Goal: Use online tool/utility: Utilize a website feature to perform a specific function

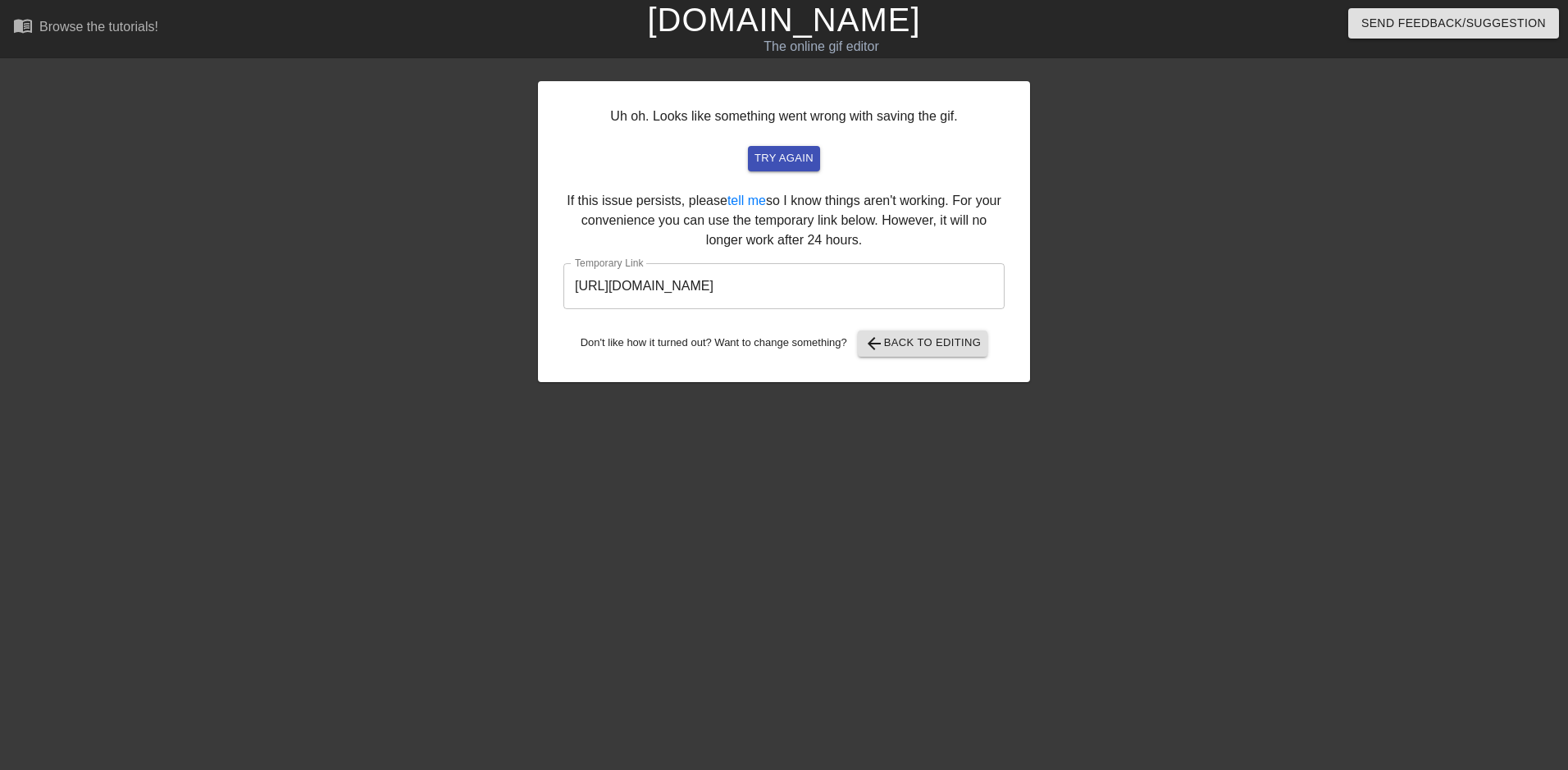
click at [807, 25] on link "[DOMAIN_NAME]" at bounding box center [783, 20] width 273 height 36
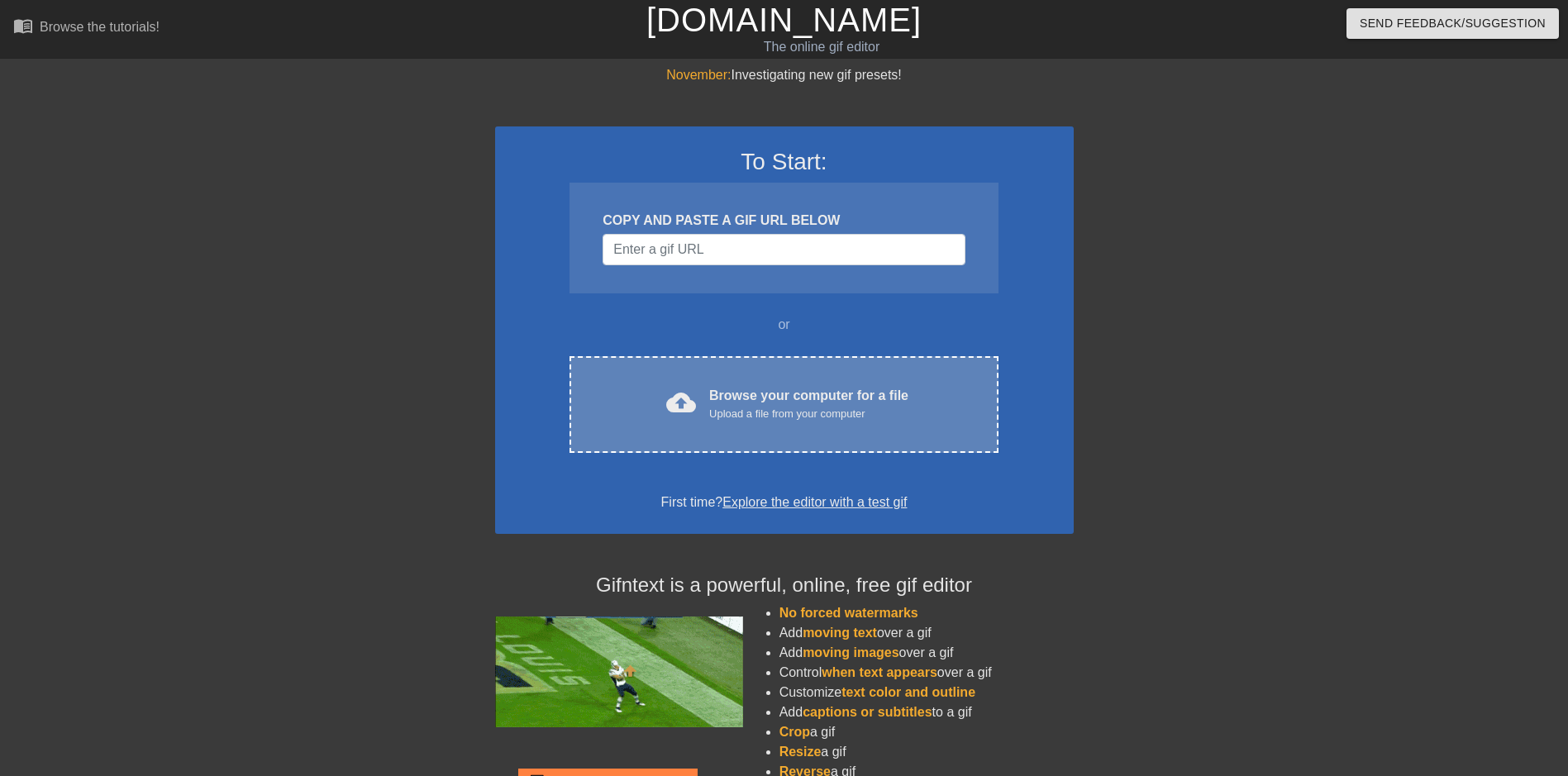
click at [766, 407] on div "Upload a file from your computer" at bounding box center [808, 414] width 199 height 16
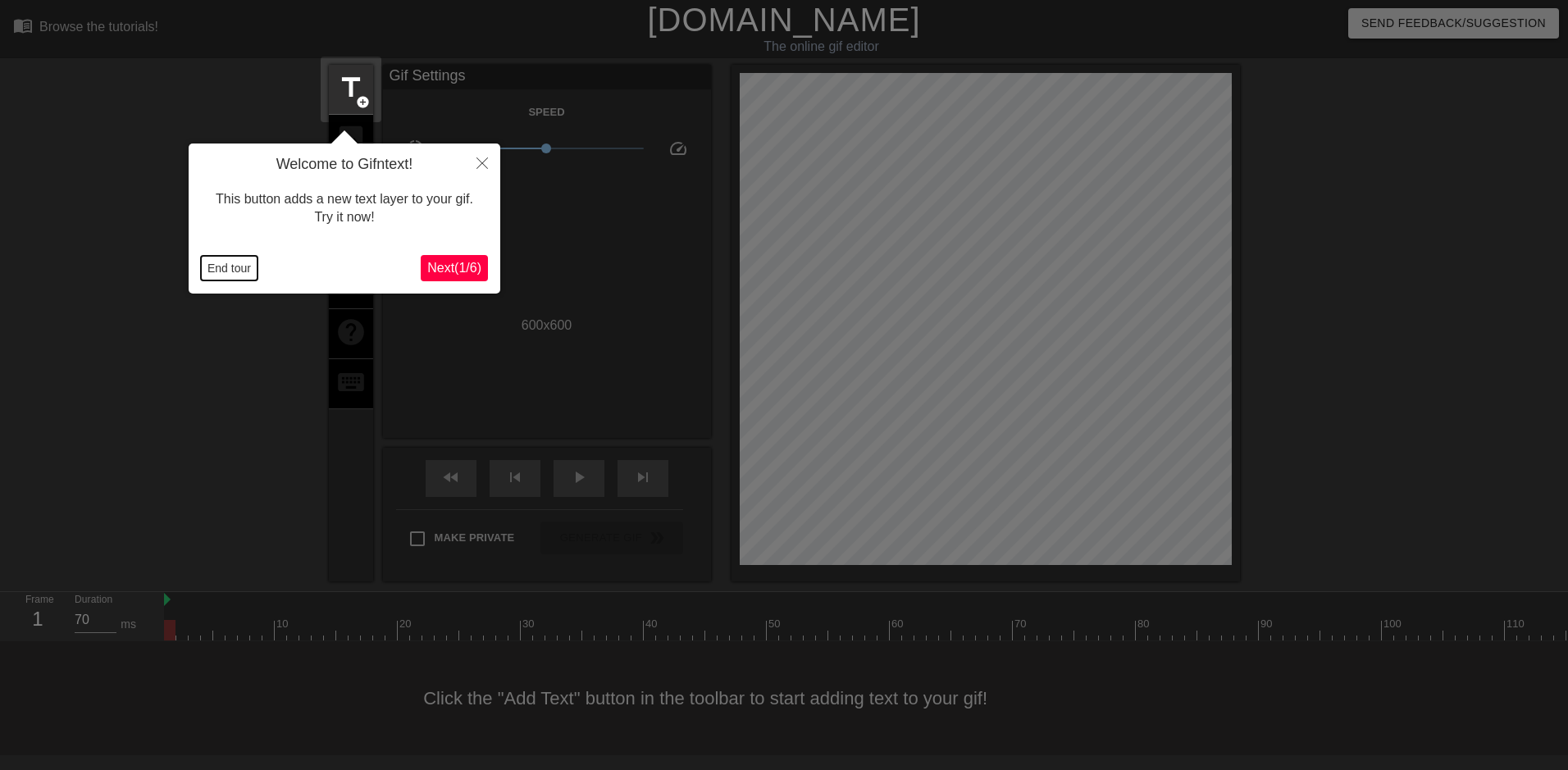
click at [217, 264] on button "End tour" at bounding box center [228, 268] width 57 height 24
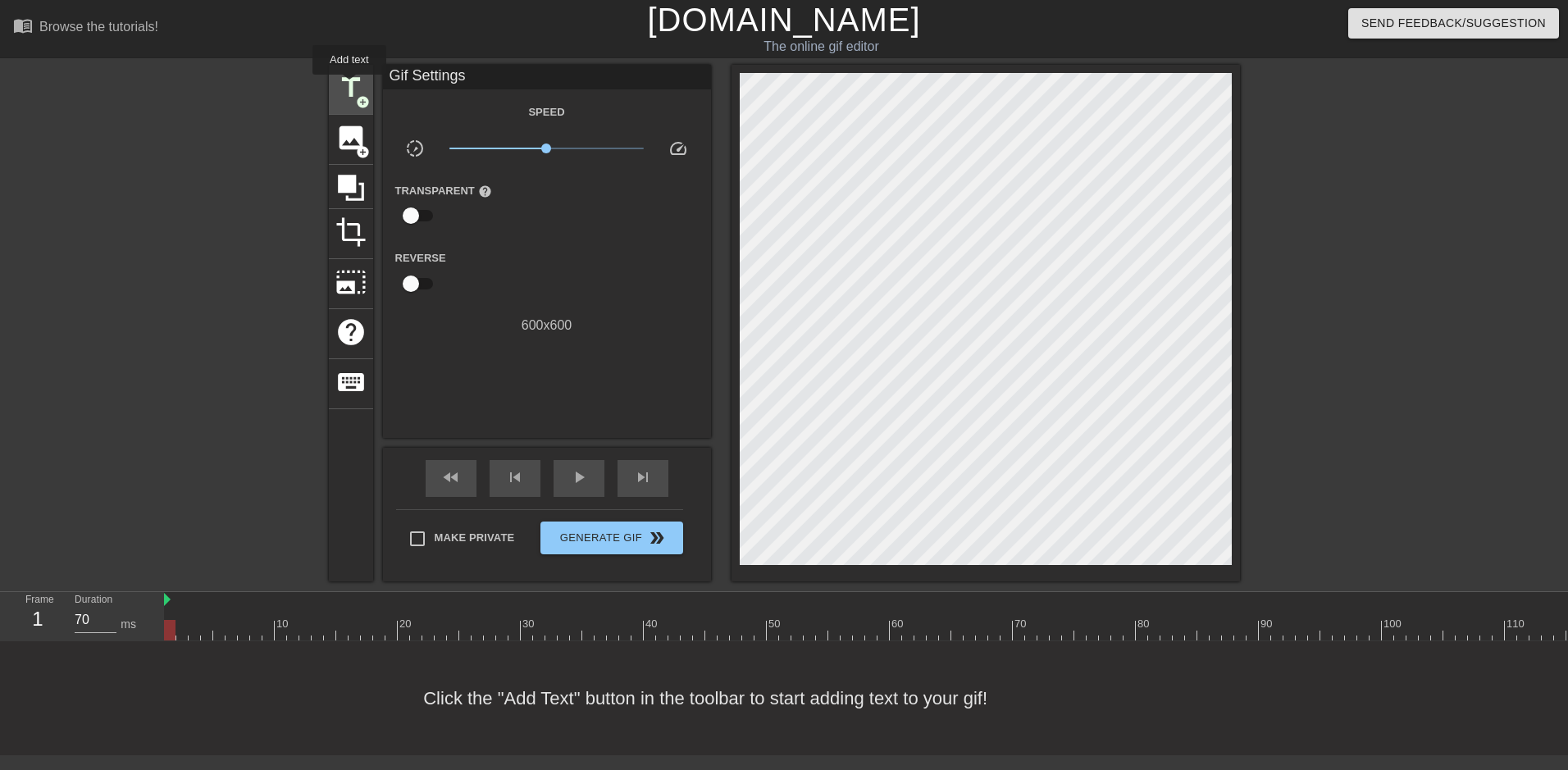
click at [349, 86] on span "title" at bounding box center [351, 87] width 31 height 31
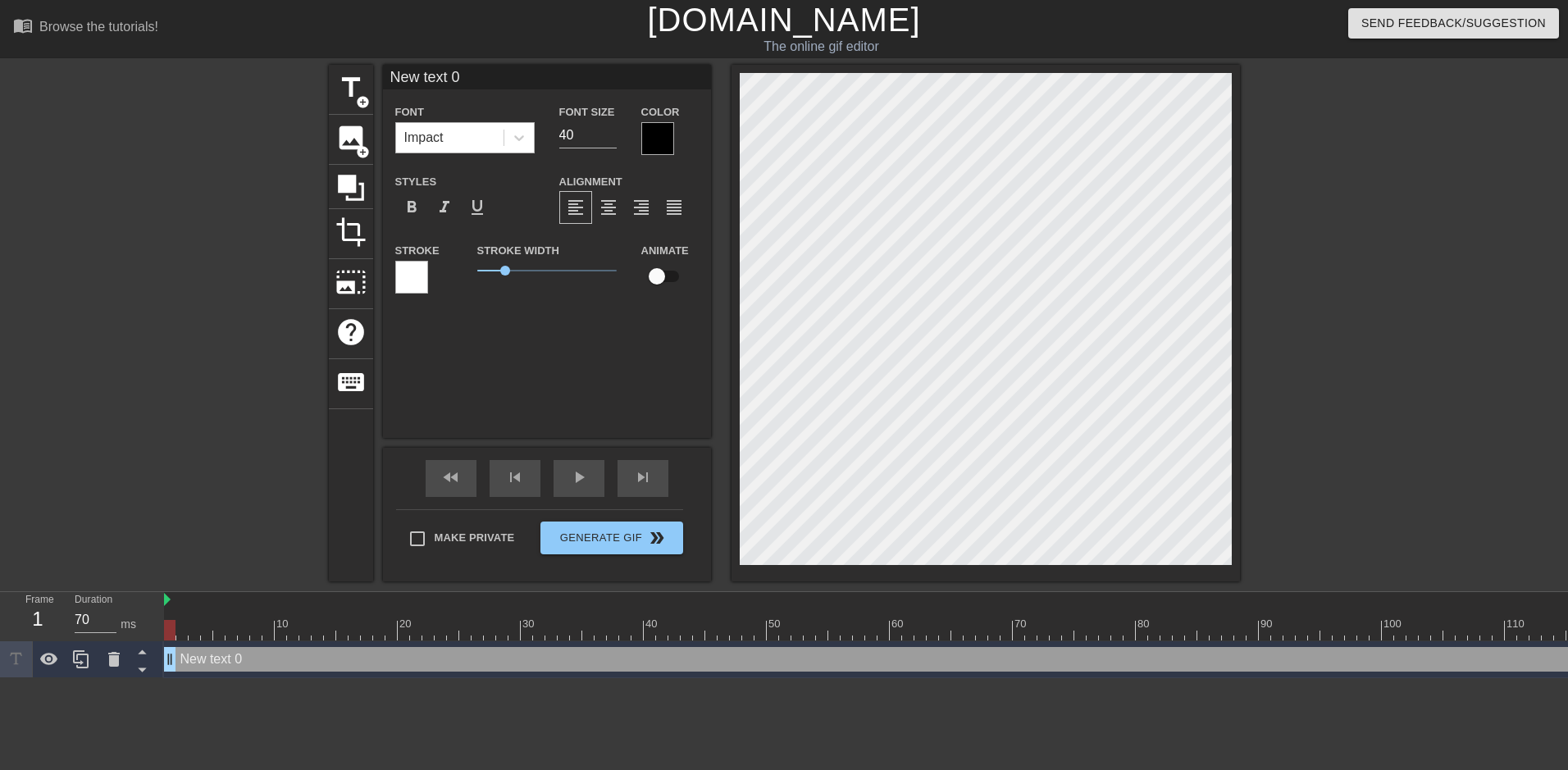
click at [490, 138] on div "Impact" at bounding box center [449, 138] width 107 height 30
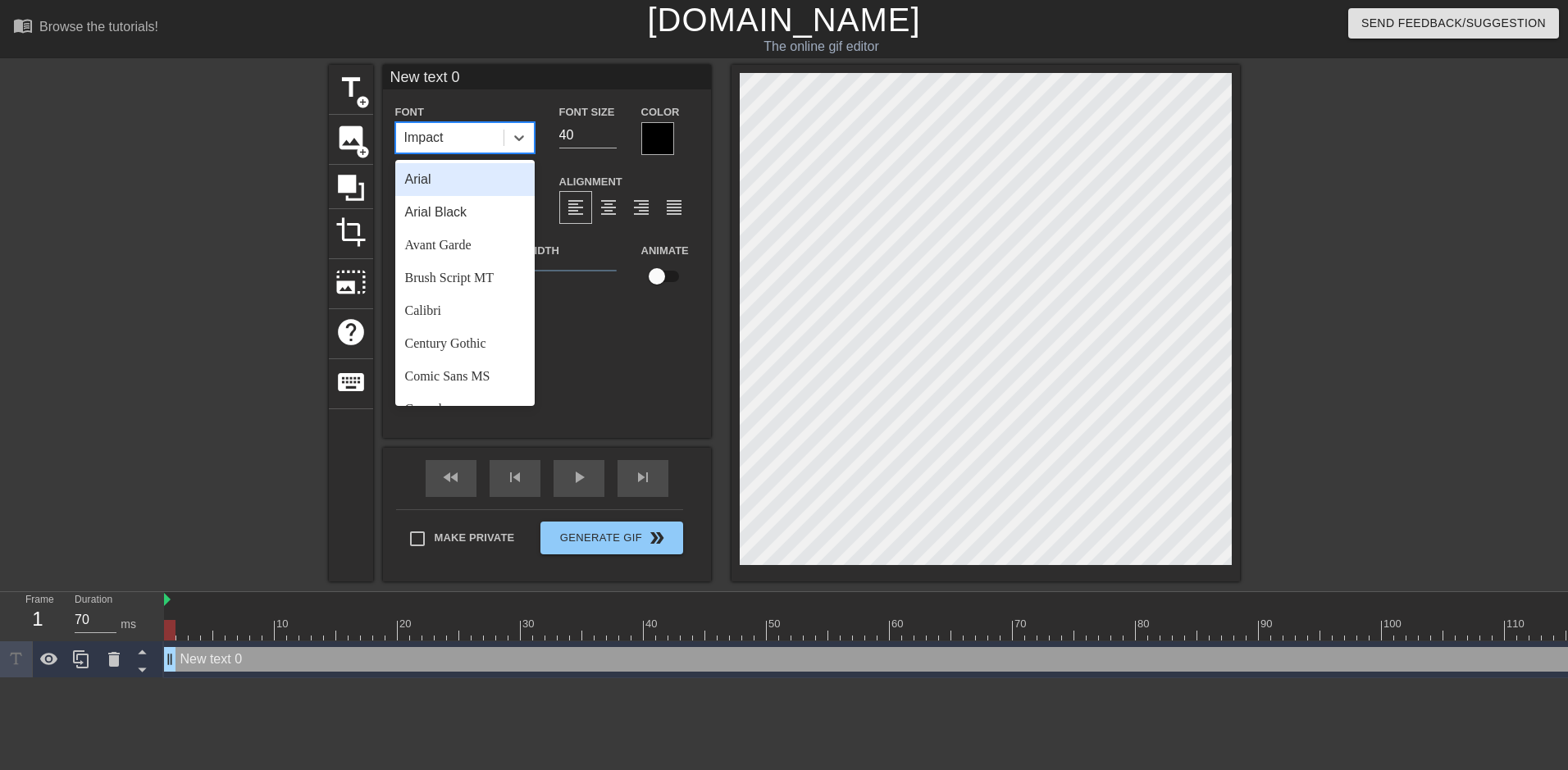
click at [475, 182] on div "Arial" at bounding box center [465, 179] width 139 height 32
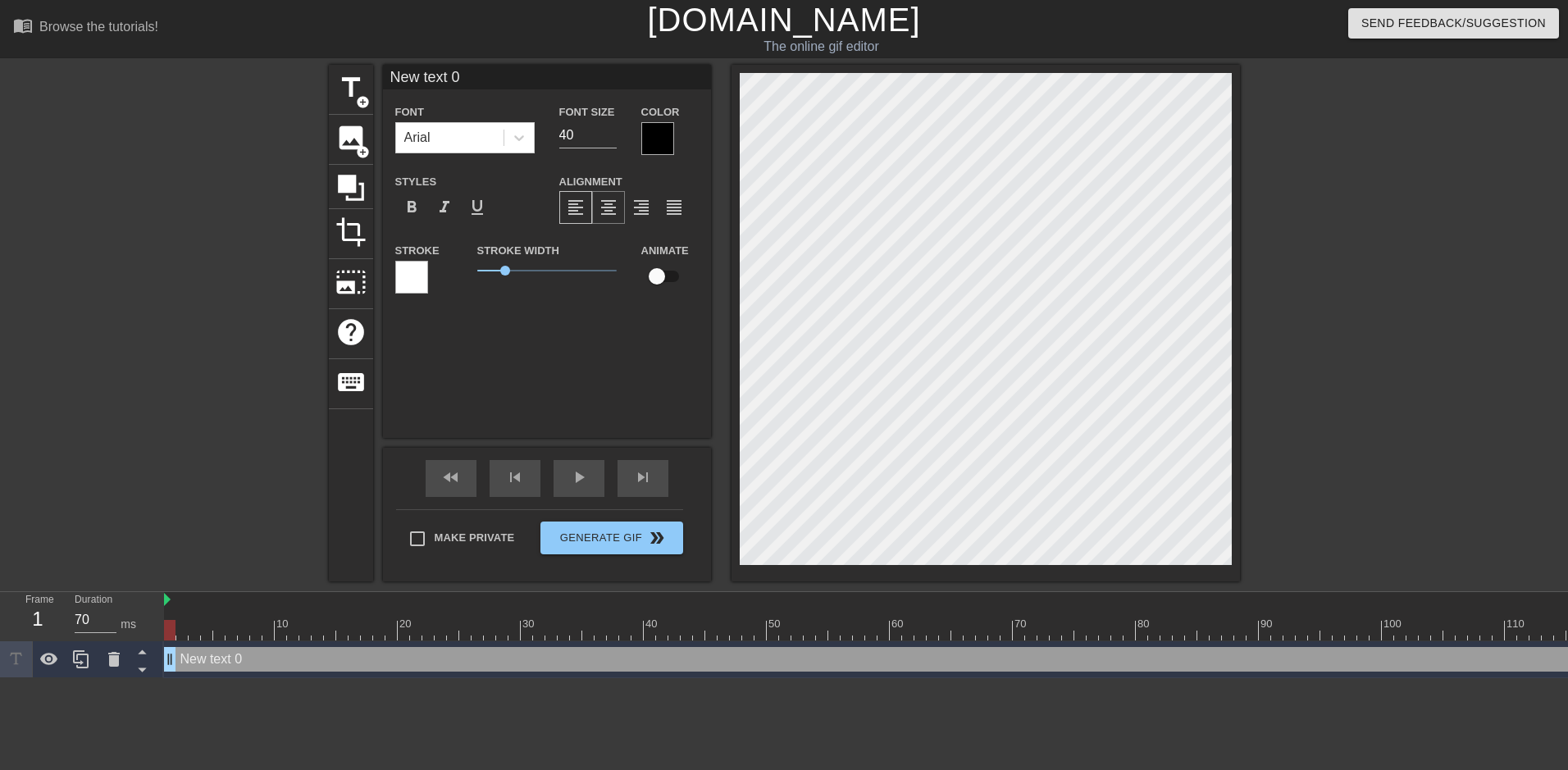
click at [608, 205] on span "format_align_center" at bounding box center [609, 208] width 20 height 20
click at [403, 210] on span "format_bold" at bounding box center [412, 208] width 20 height 20
click at [664, 137] on div at bounding box center [657, 139] width 32 height 32
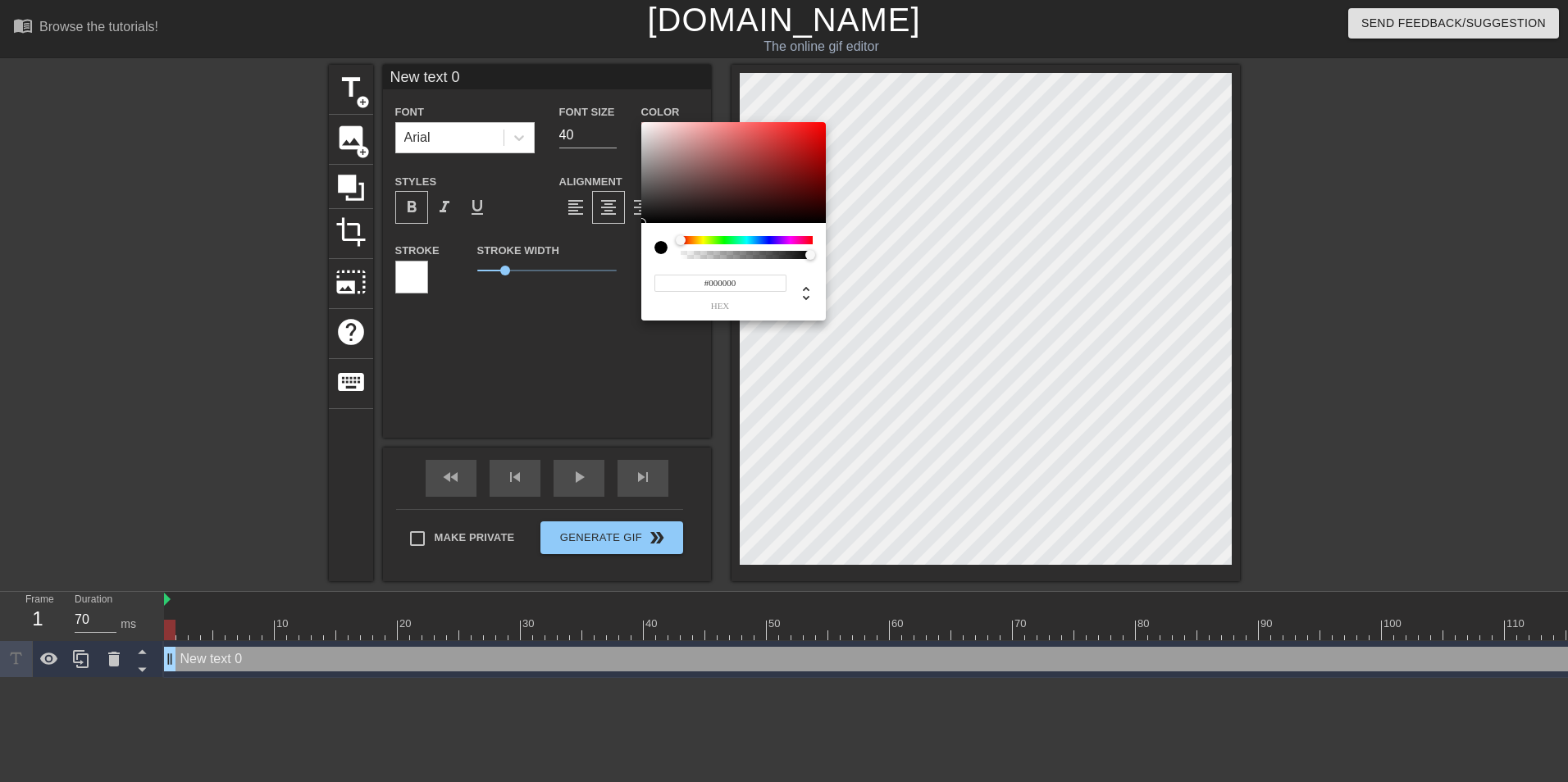
type input "#ED0505"
click at [822, 129] on div at bounding box center [733, 173] width 184 height 102
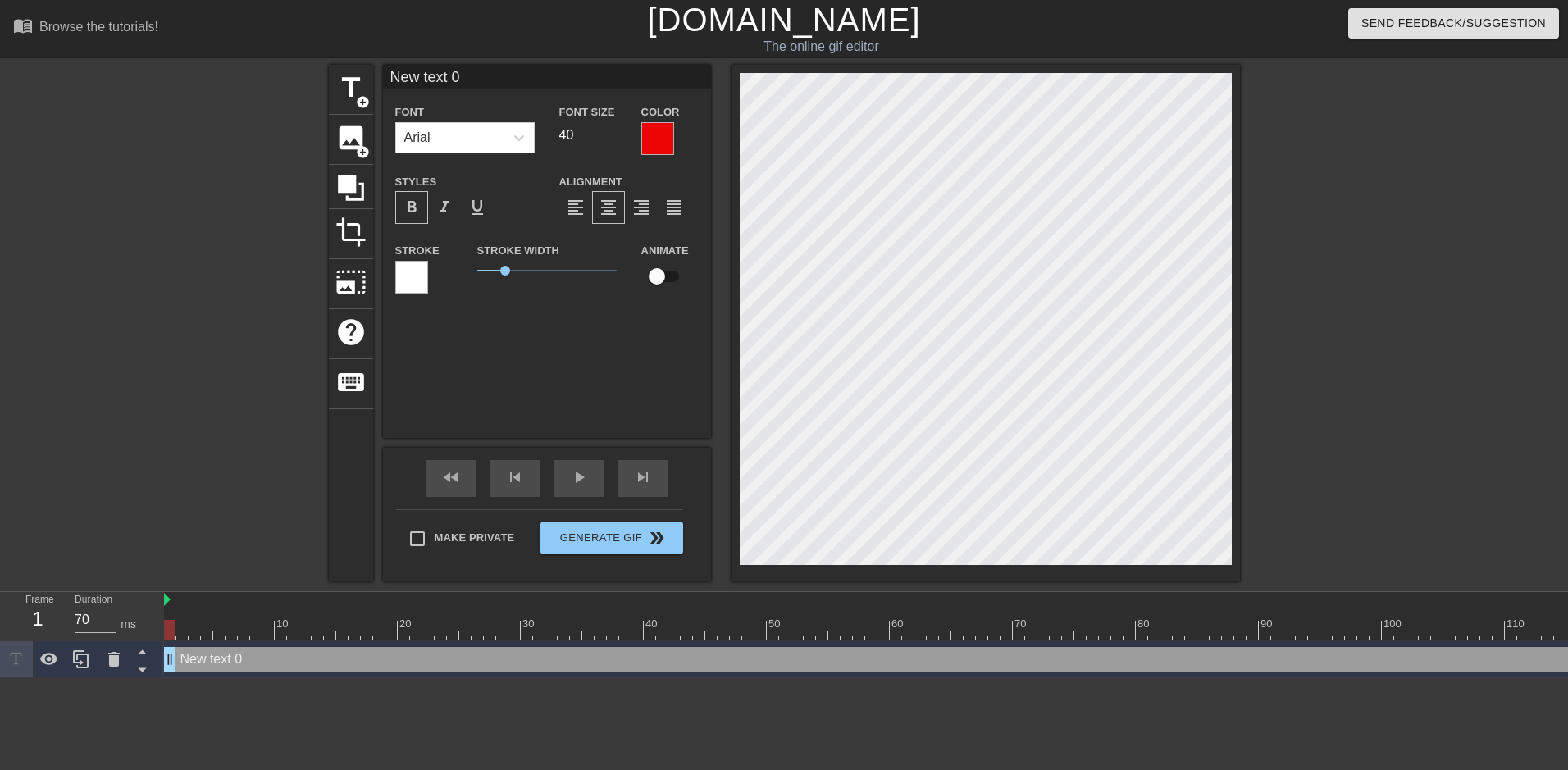
scroll to position [3, 2]
type input "L"
type textarea "L"
type input "Le"
type textarea "Le"
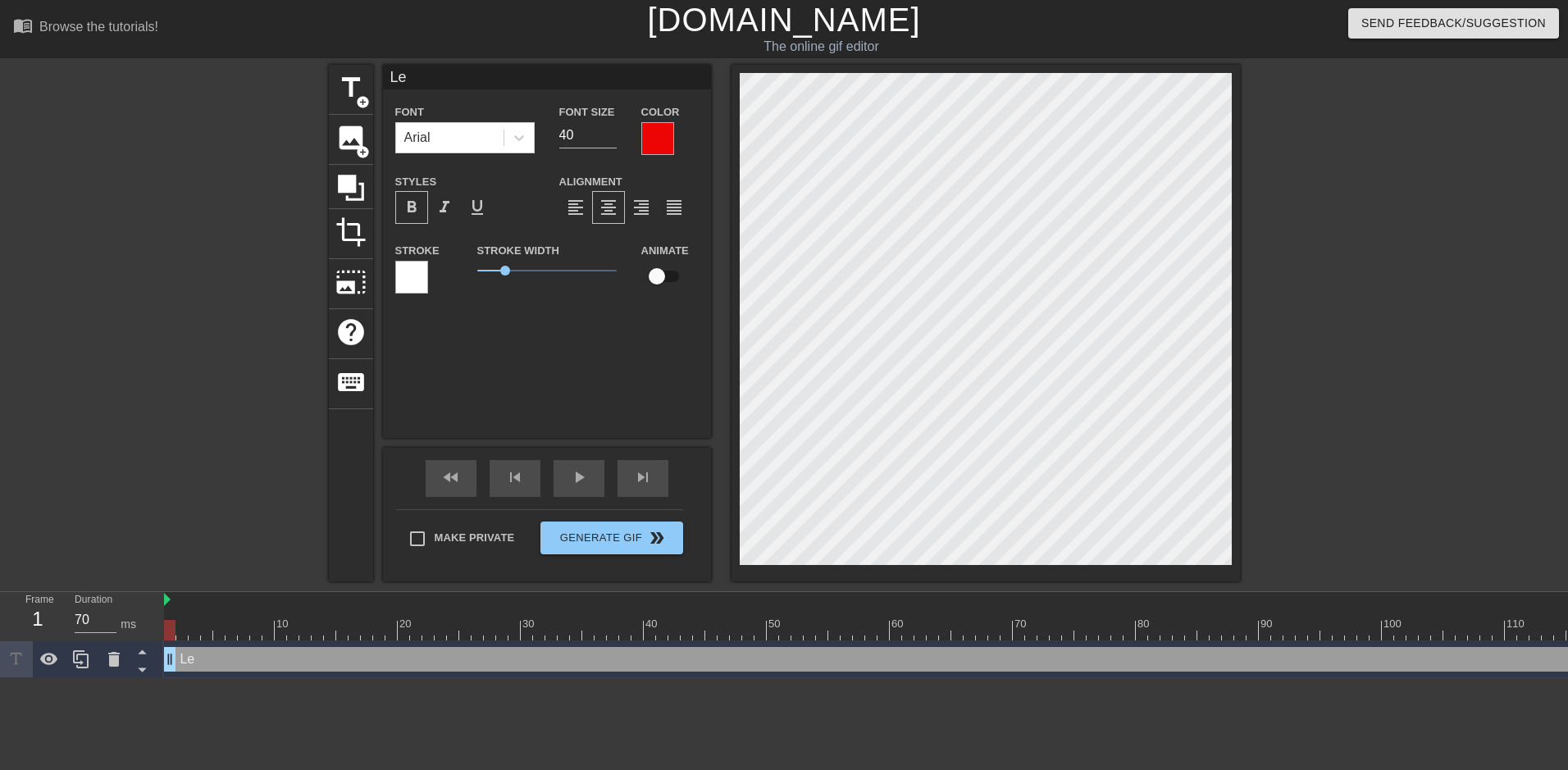
type input "Let"
type textarea "Let"
type input "Let'"
type textarea "Let'"
type input "Let's"
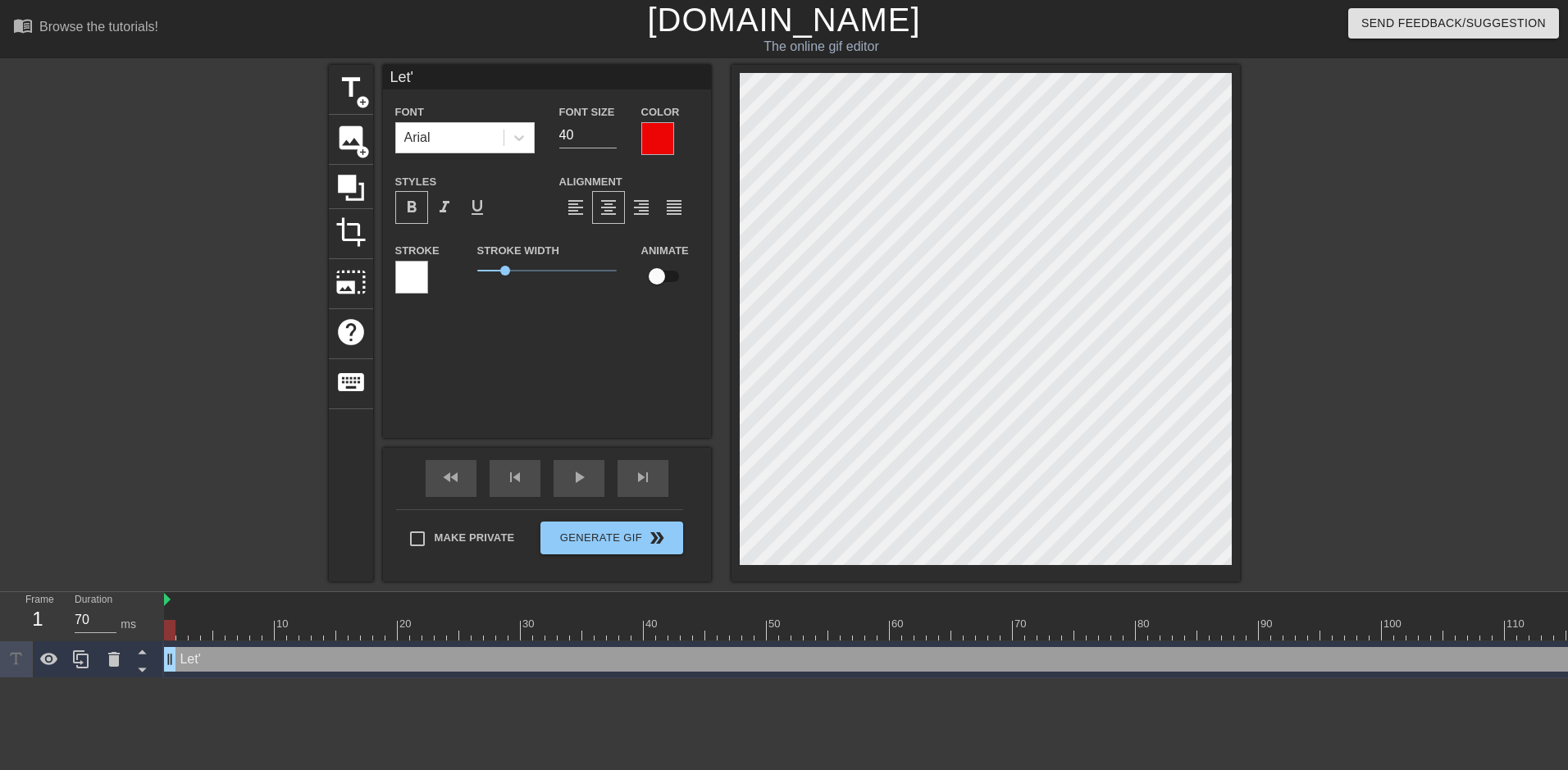
type textarea "Let's"
type input "Let's"
type textarea "Let's"
type input "Let's"
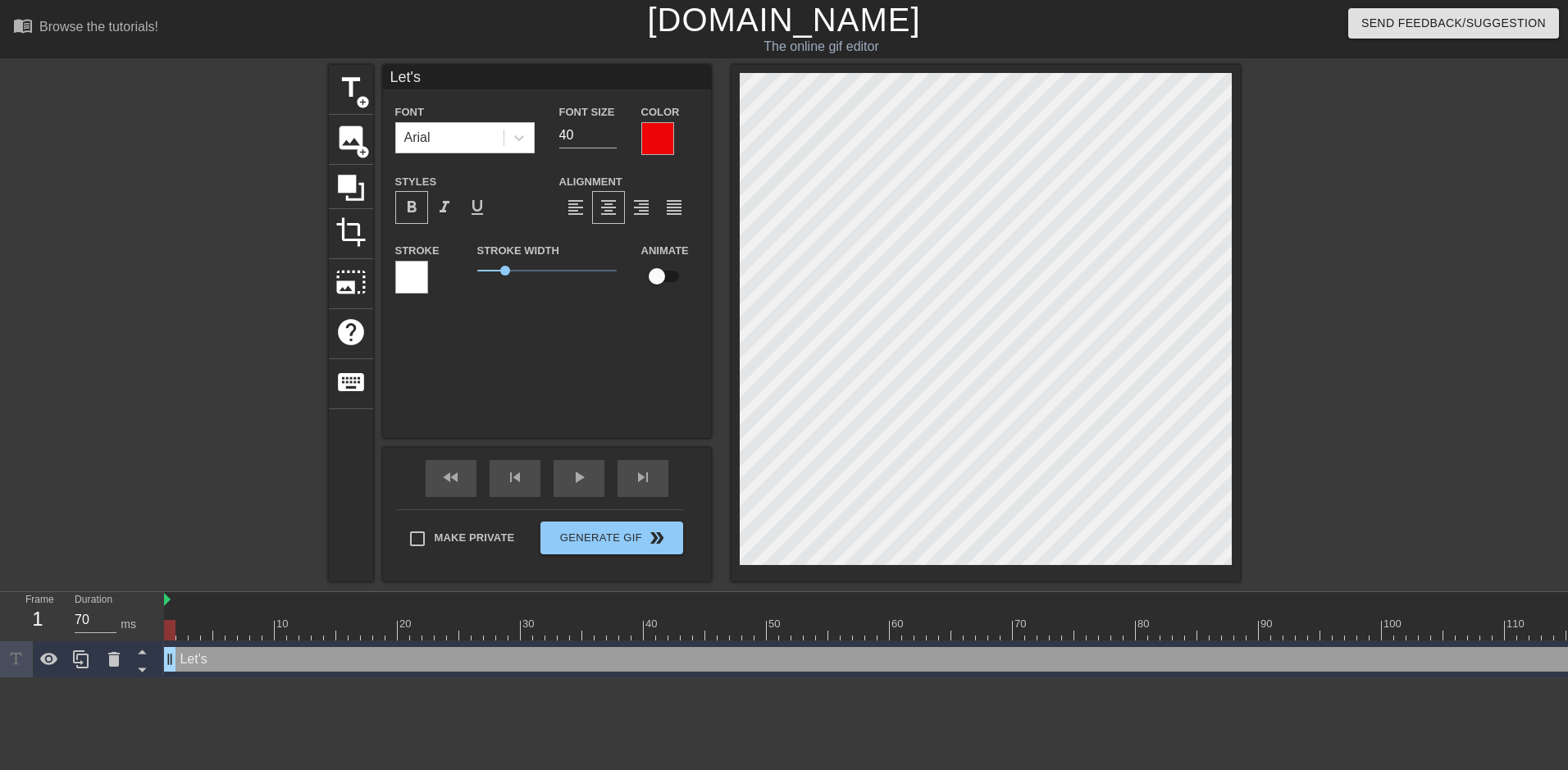
type textarea "Let's"
type input "Let'"
type textarea "Let'"
type input "Let"
type textarea "Let"
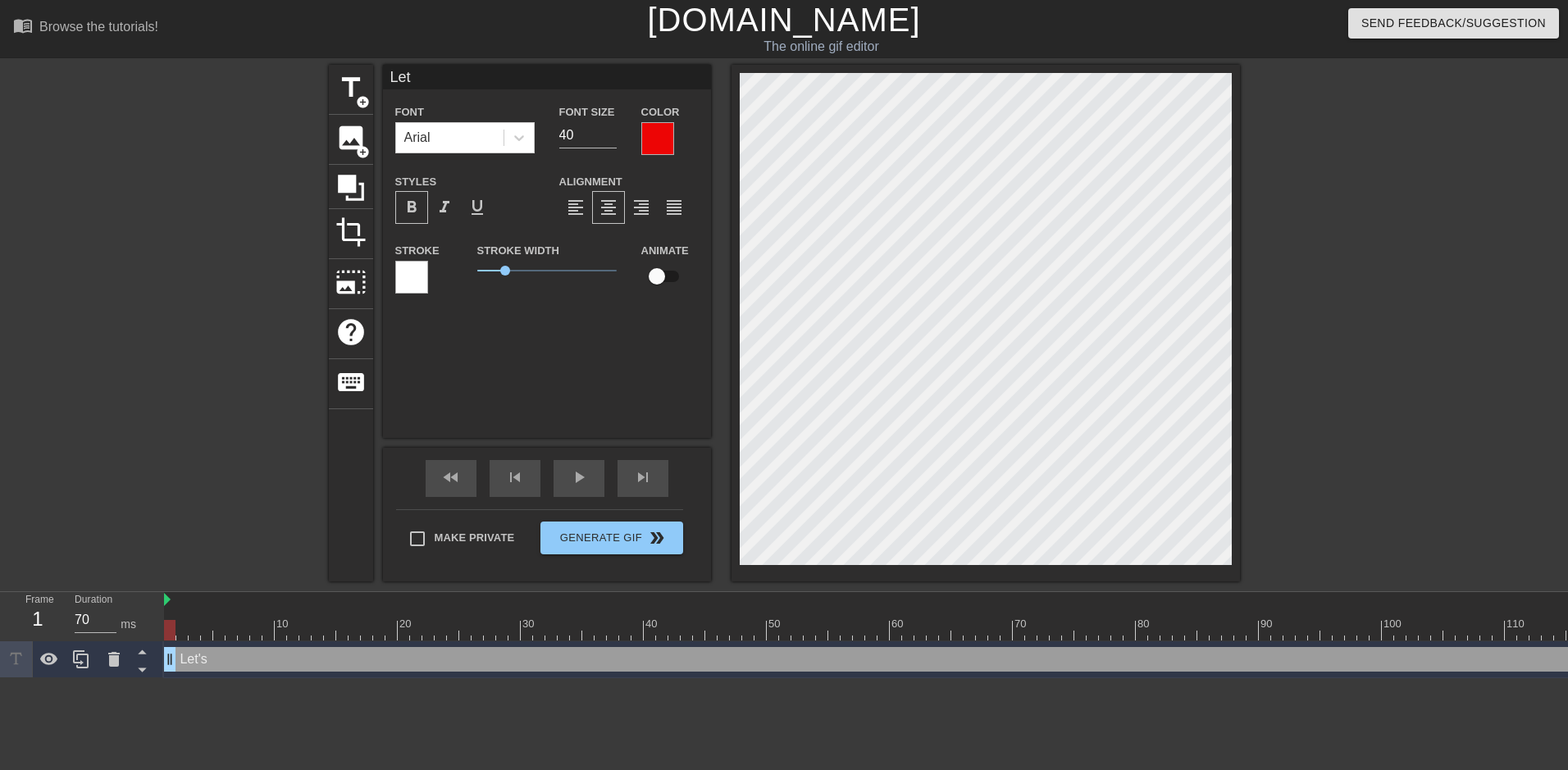
type input "Le"
type textarea "Le"
type input "L"
type textarea "L"
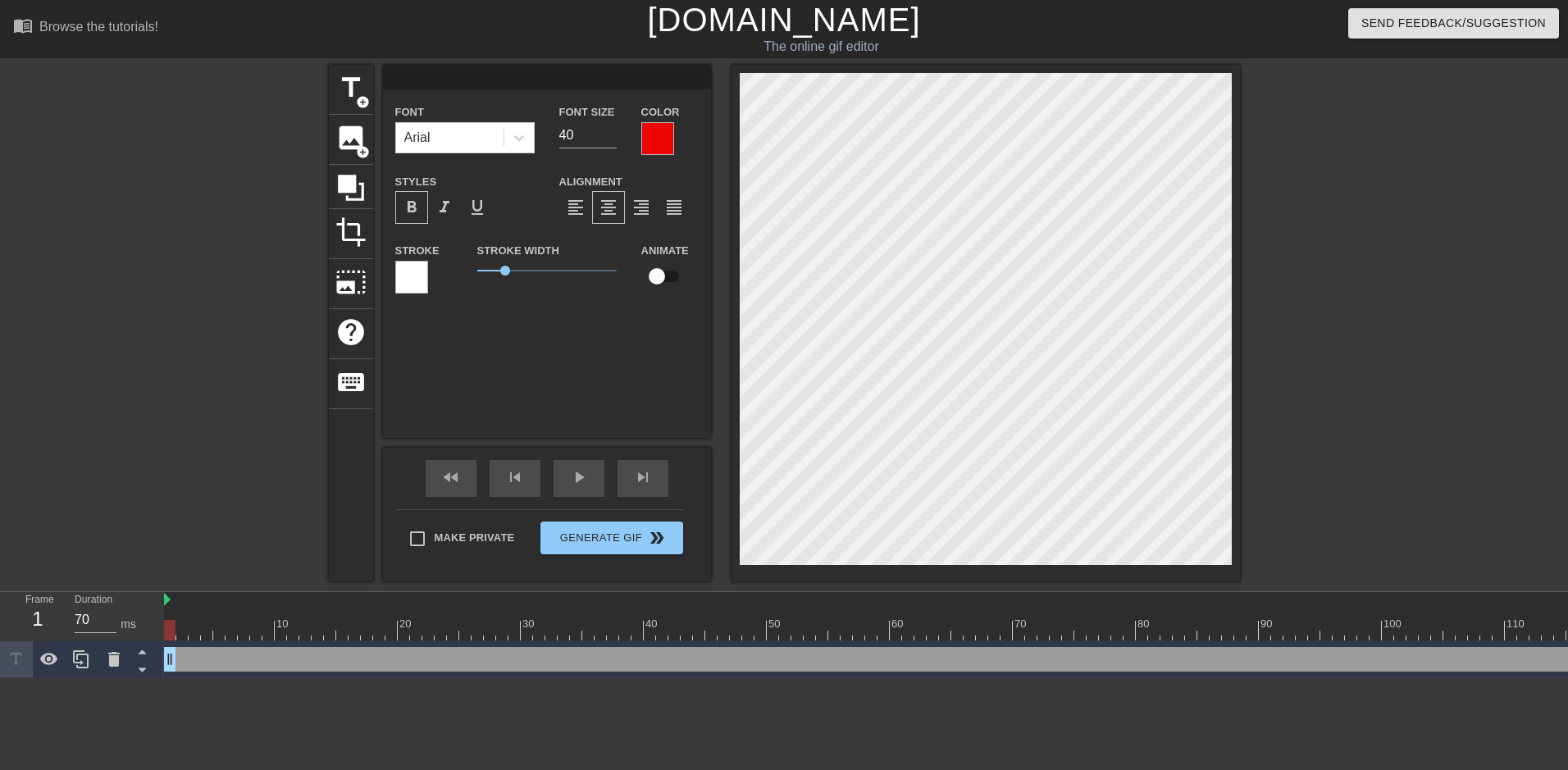
type input "l"
type textarea "l"
type input "L"
type textarea "L"
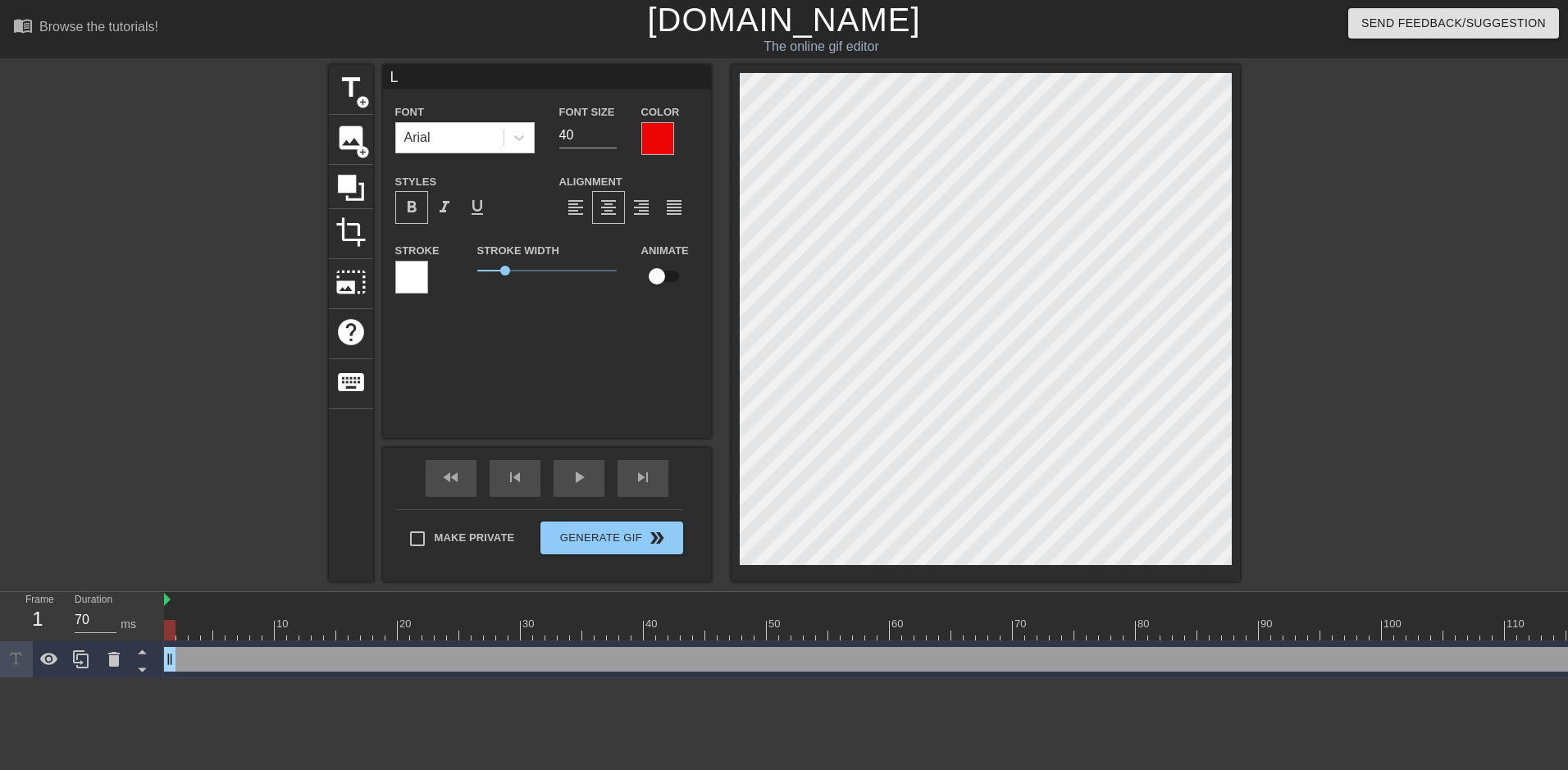
type input "LE"
type textarea "LE"
type input "LET"
type textarea "LET"
type input "LET'"
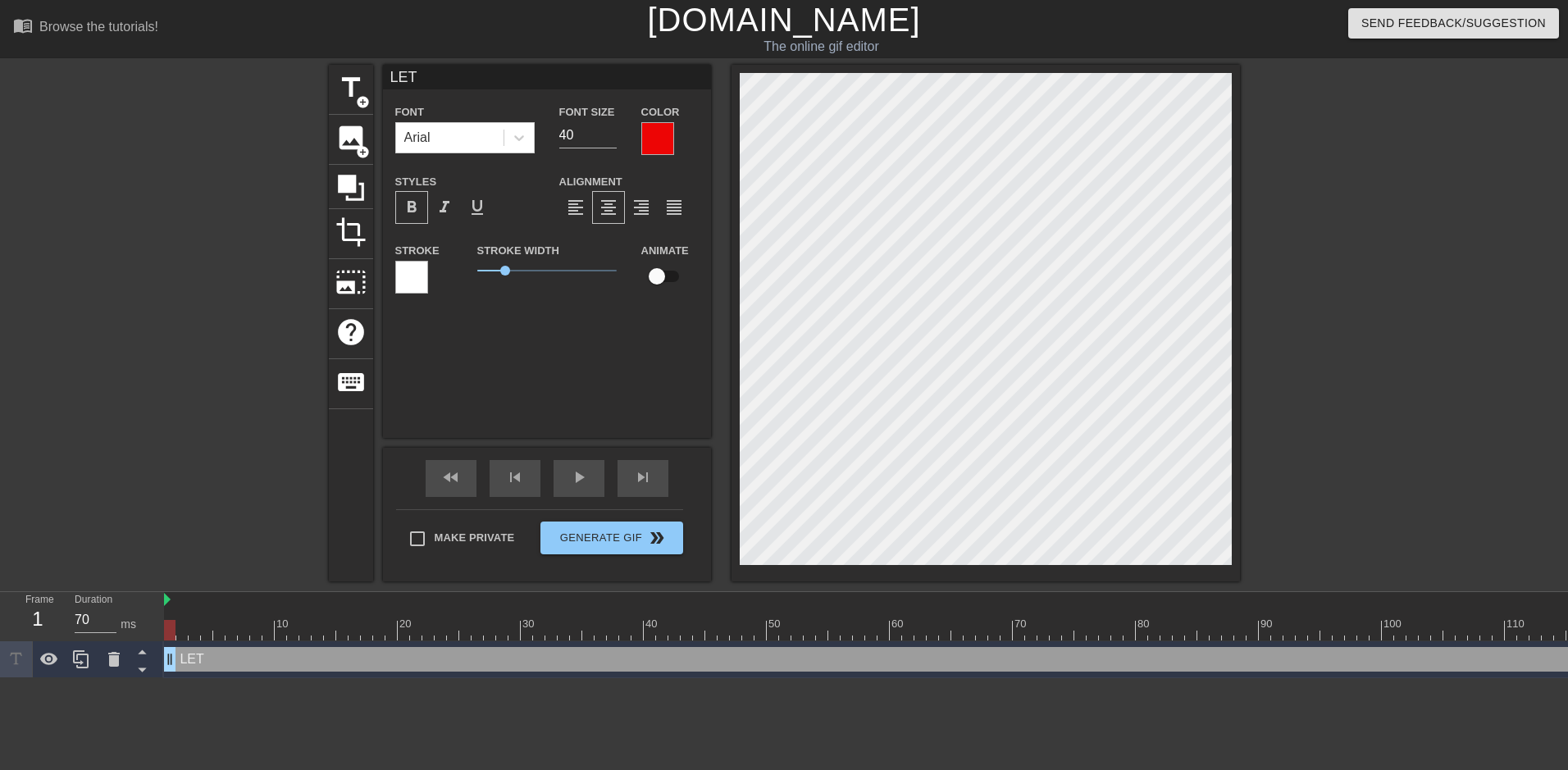
type textarea "LET'"
type input "LET'S"
type textarea "LET'S"
type input "LET'S"
type textarea "LET'S"
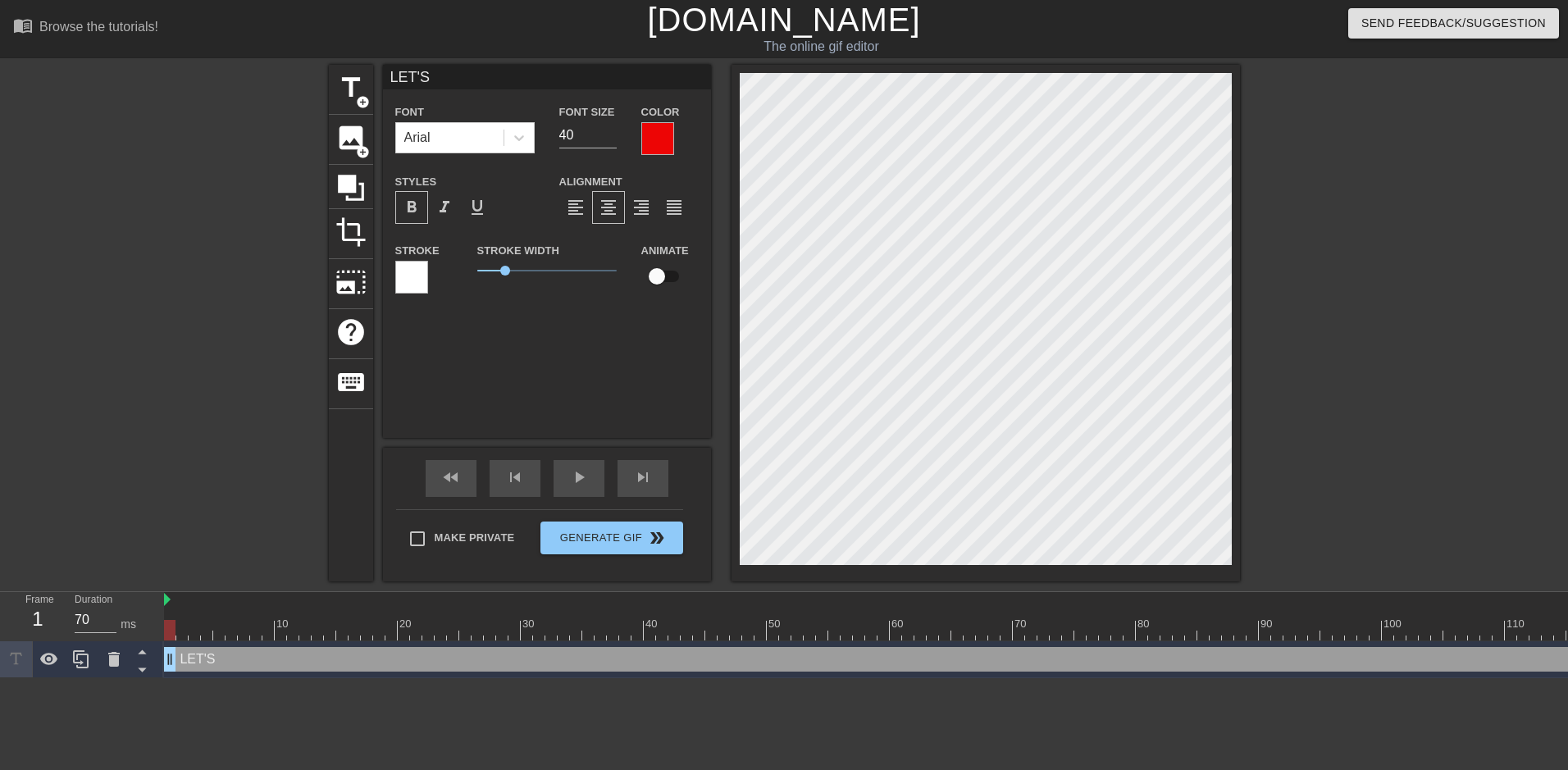
type input "LET'S M"
type textarea "LET'S M"
type input "LET'S MA"
type textarea "LET'S MA"
type input "LET'S MAK"
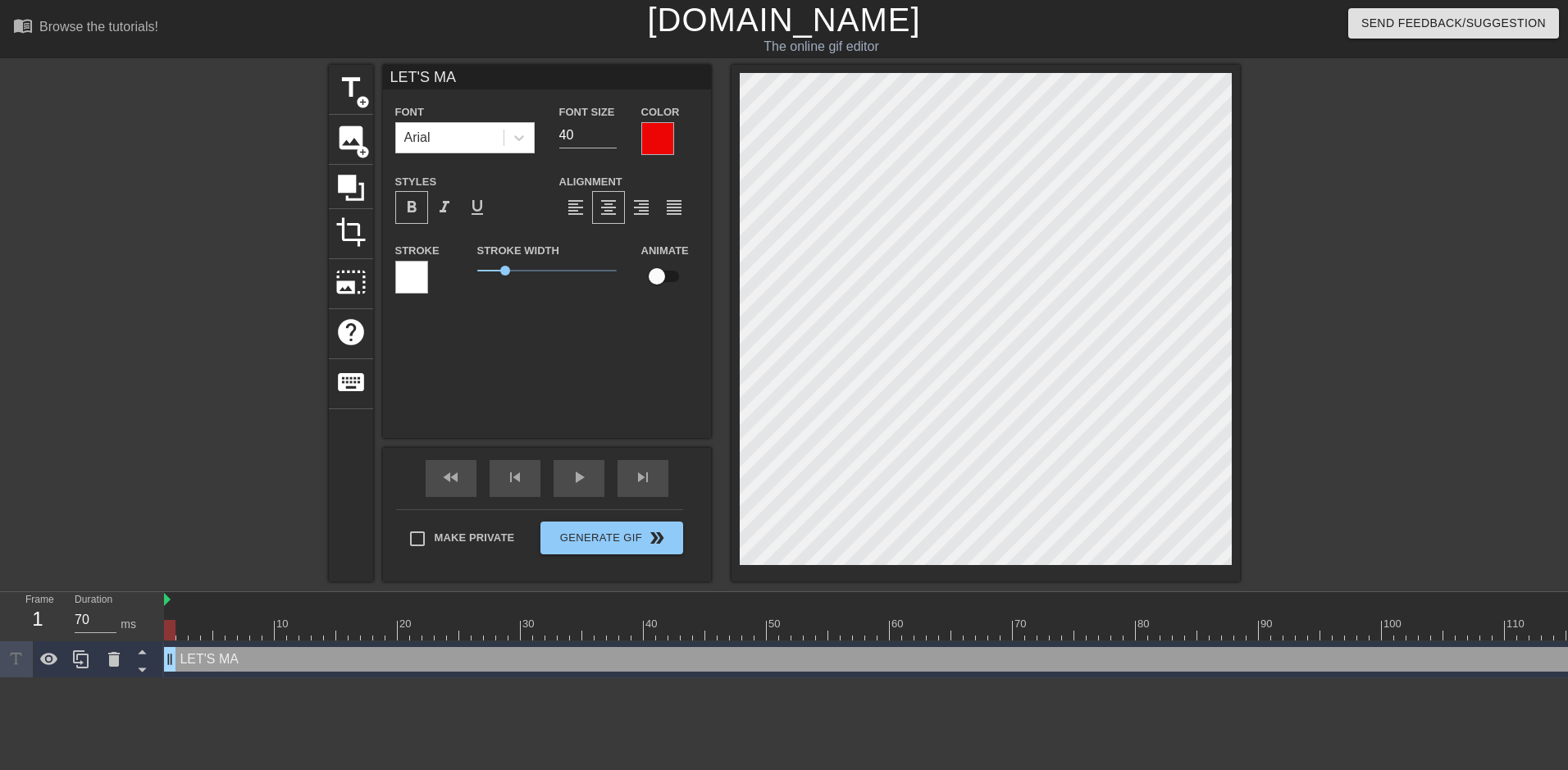
type textarea "LET'S MAK"
type input "LET'S MAKE"
type textarea "LET'S MAKE"
type input "LET'S MAKE"
type textarea "LET'S MAKE"
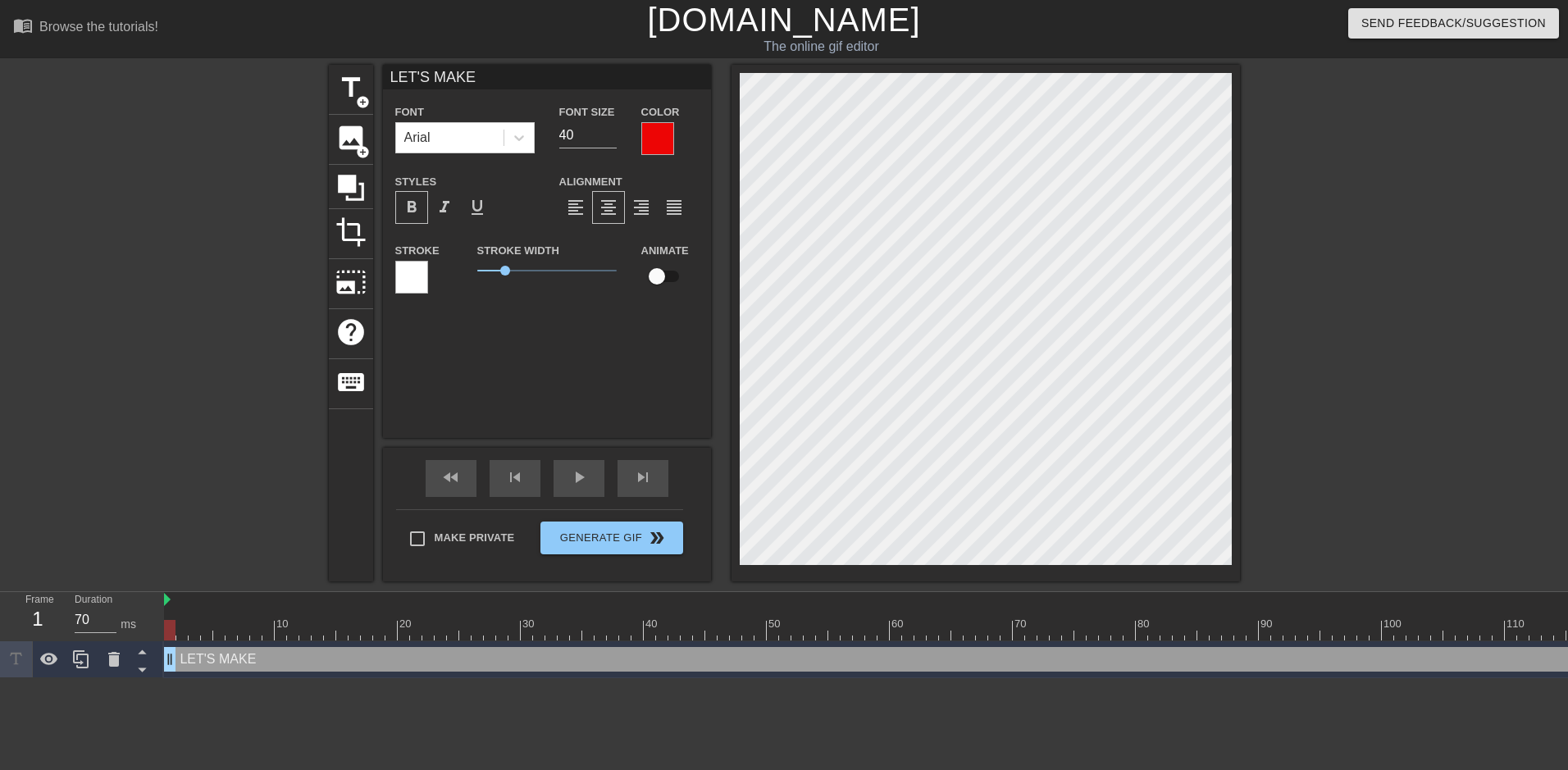
type input "LET'S MAKE L"
type textarea "LET'S MAKE L"
type input "LET'S MAKE LO"
type textarea "LET'S MAKE LO"
type input "LET'S MAKE LOV"
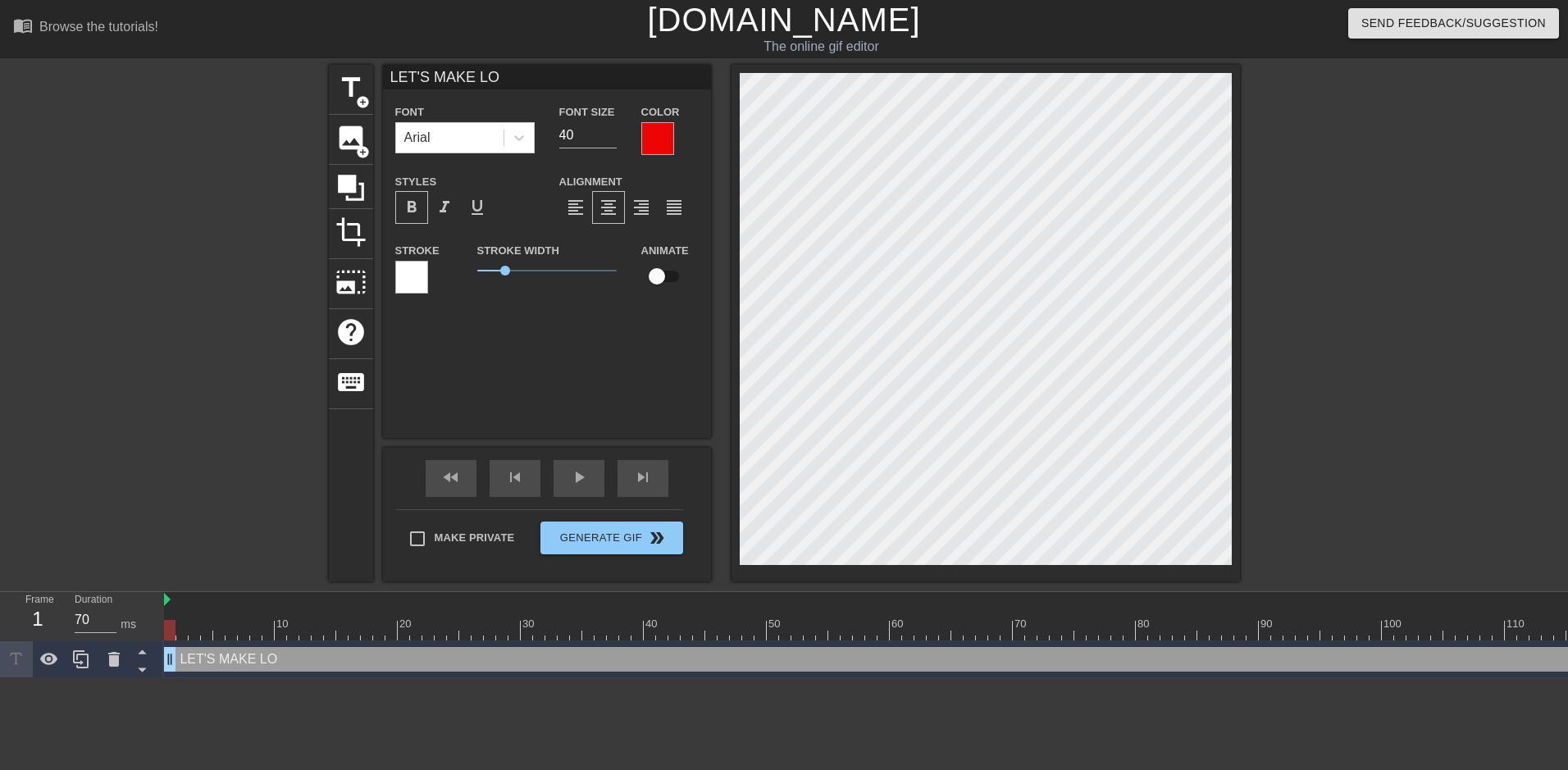
type textarea "LET'S MAKE LOV"
type input "LET'S MAKE LOVE"
type textarea "LET'S MAKE LOVE"
type input "LET'S MAKE LOVE"
type textarea "LET'S MAKE LOVE"
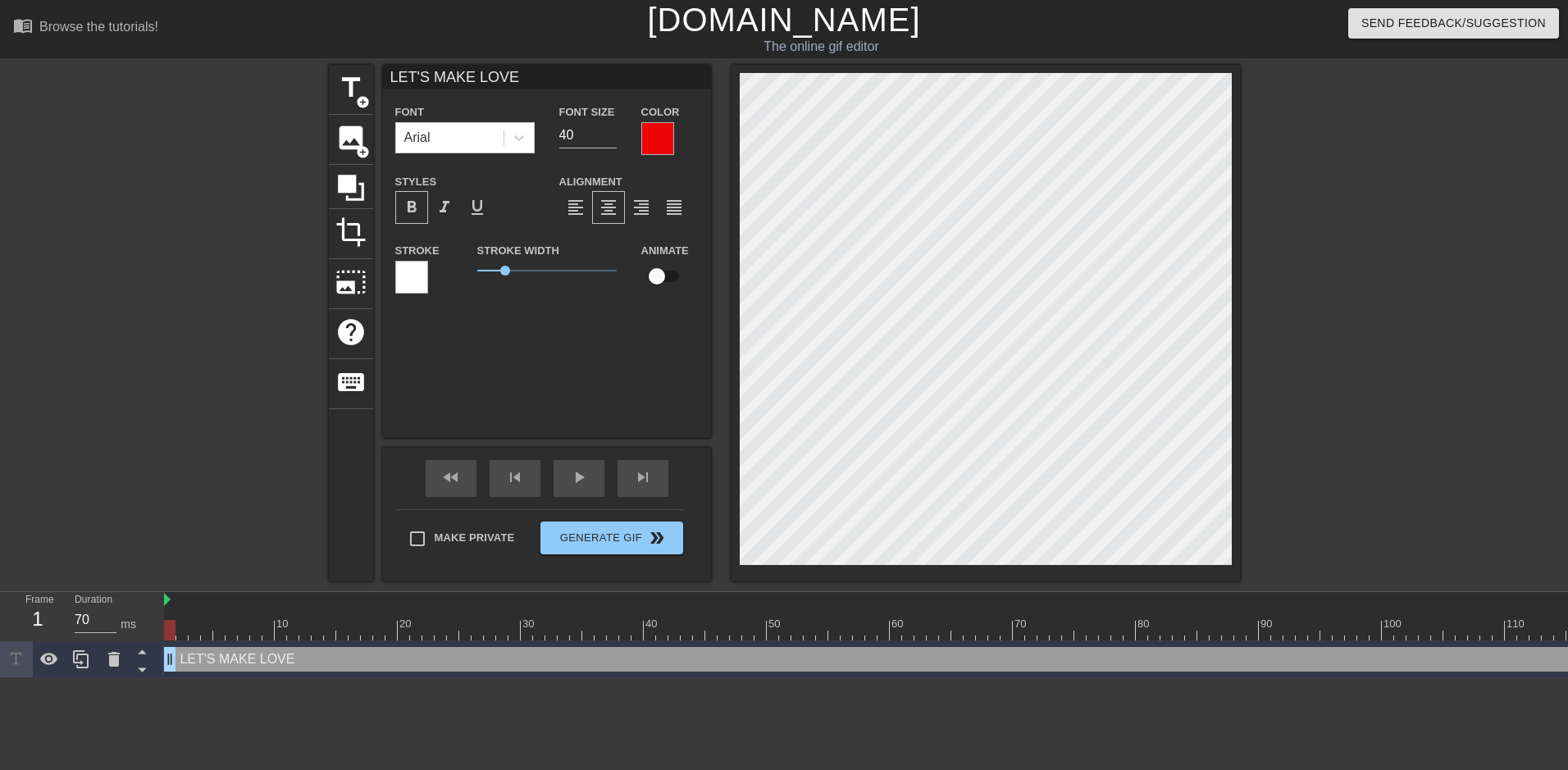
type input "LET'S MAKE LOVE T"
type textarea "LET'S MAKE LOVE T"
type input "LET'S MAKE LOVE TO"
type textarea "LET'S MAKE LOVE TO"
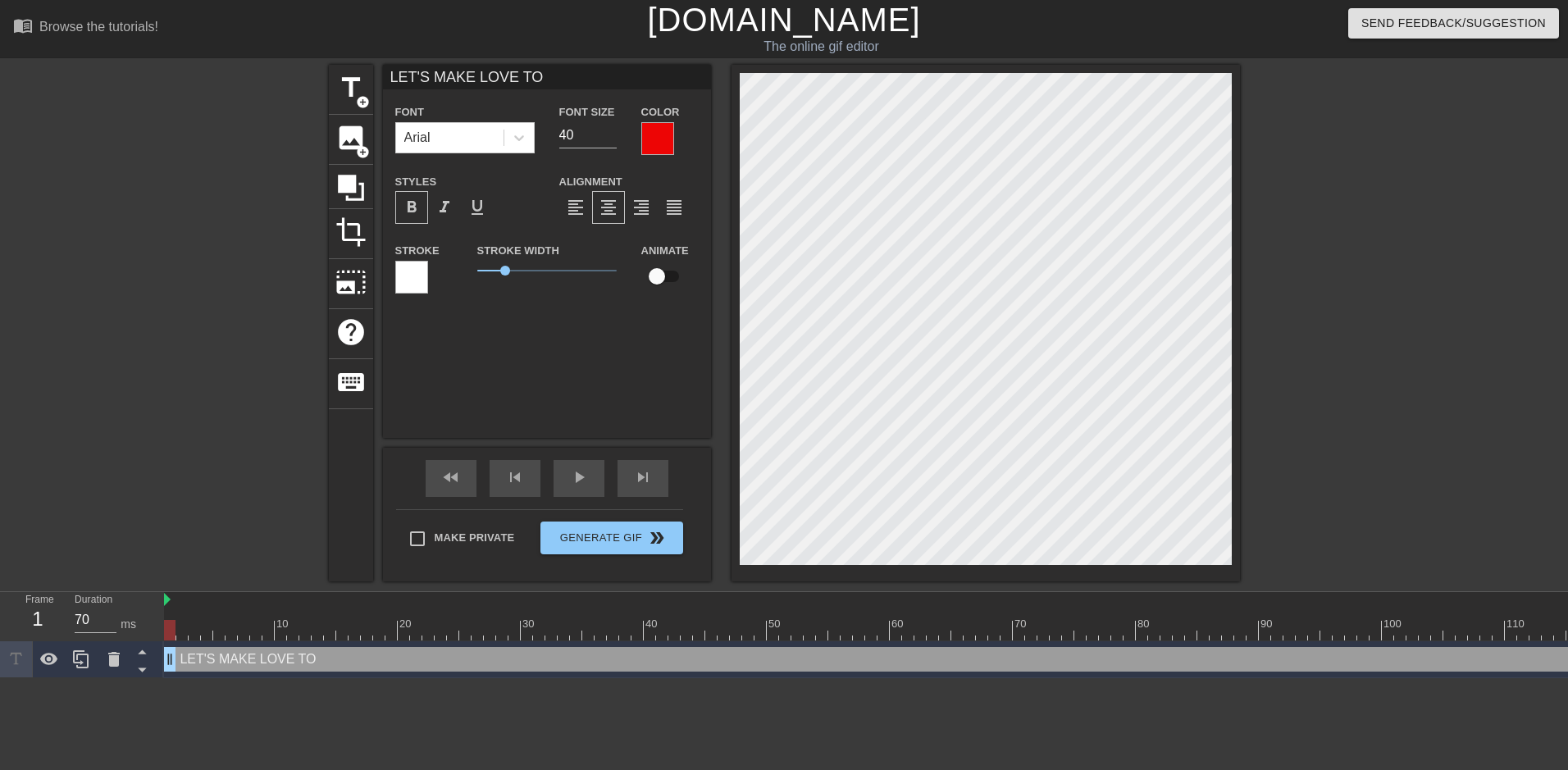
type input "LET'S MAKE LOVE T"
type textarea "LET'S MAKE LOVE T"
type input "LET'S MAKE LOVE"
type textarea "LET'S MAKE LOVE"
type input "LET'S MAKE LOVE"
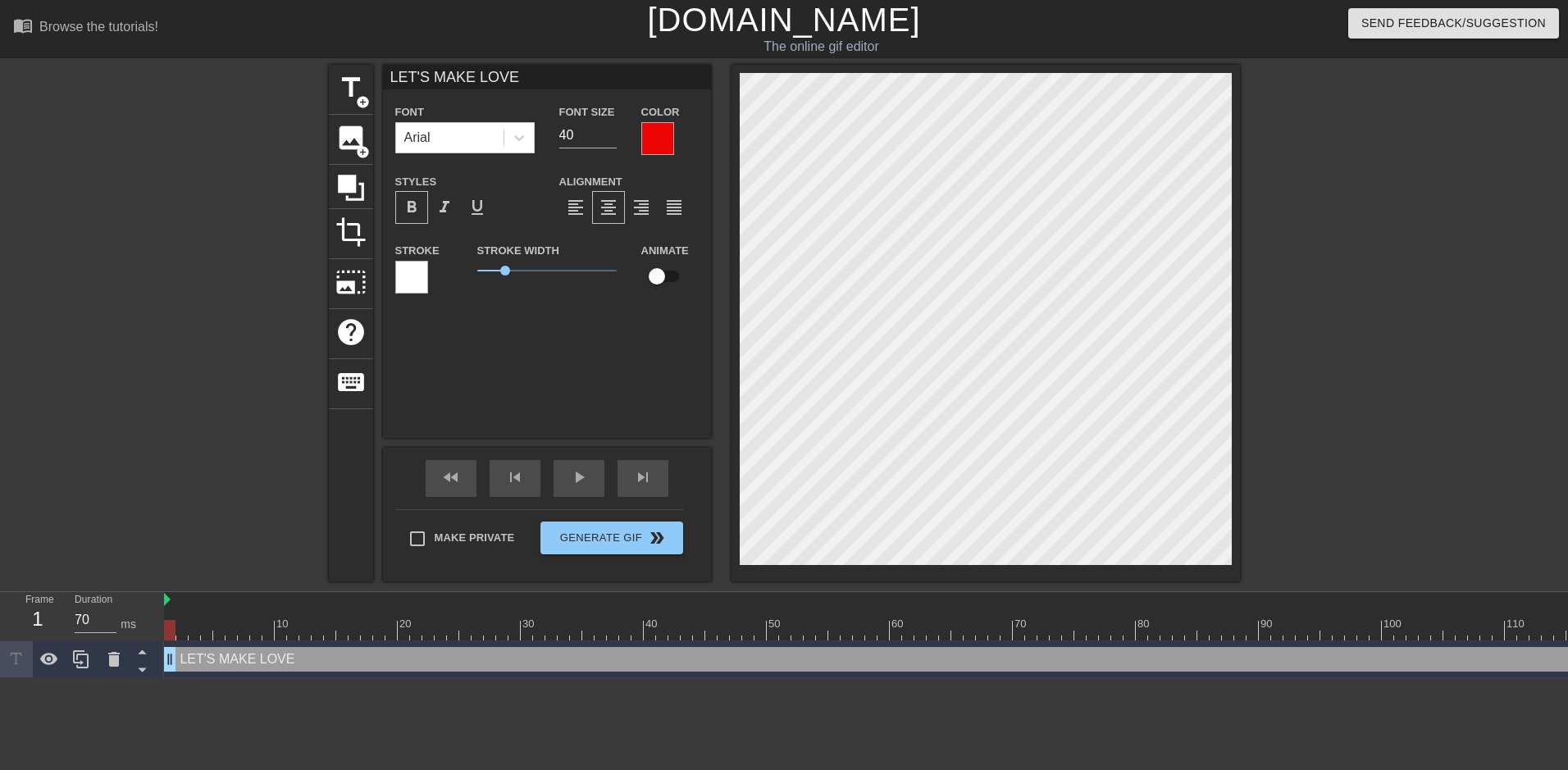
type textarea "LET'S MAKE LOVE"
type input "LET'S MAKE LOVE"
type textarea "LET'S MAKE LOVE"
type input "LET'S MAKE LOVET"
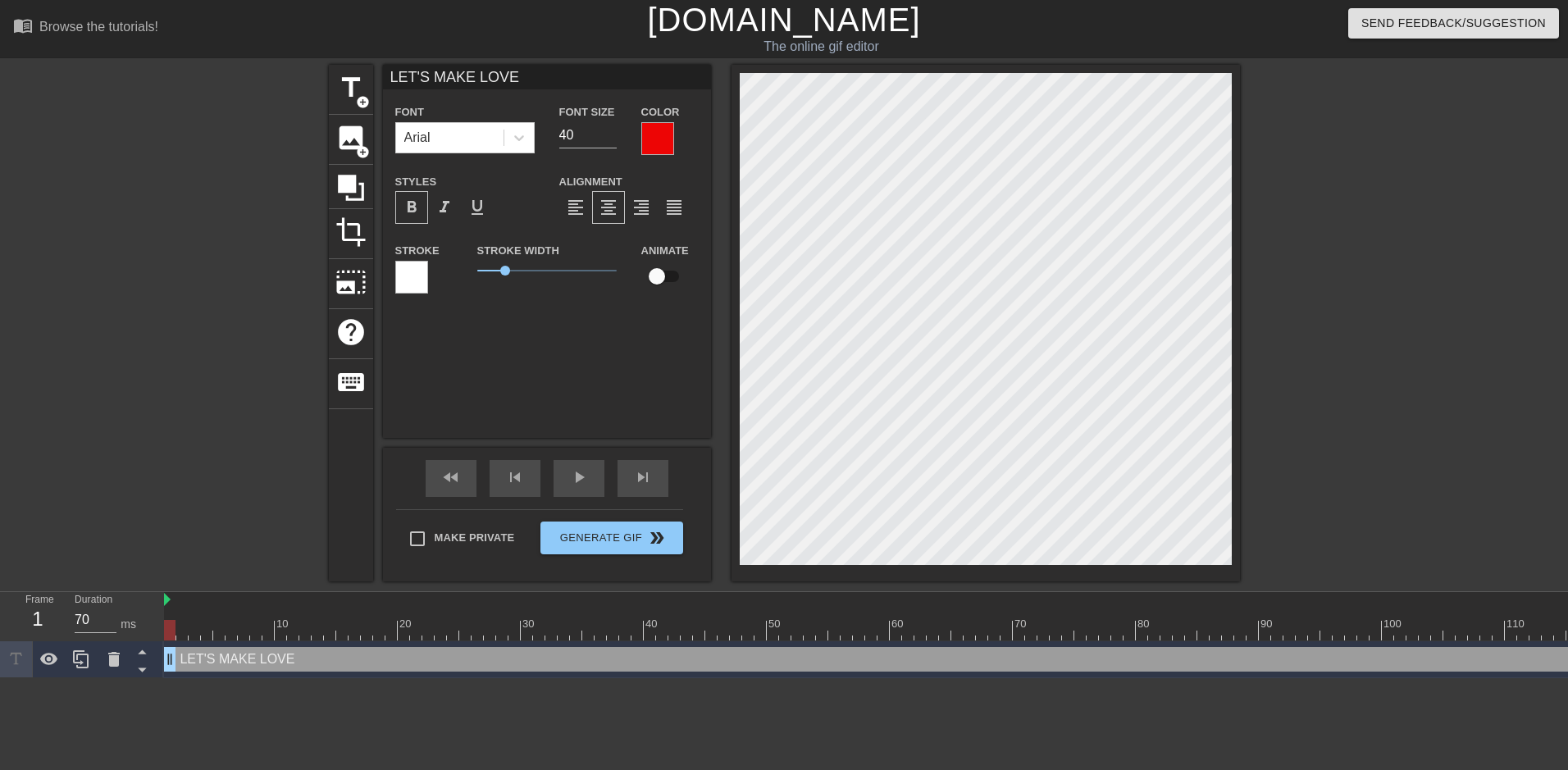
type textarea "LET'S MAKE LOVE T"
type input "LET'S MAKE LOVETO"
type textarea "LET'S MAKE LOVE TO"
type input "LET'S MAKE LOVETO"
type textarea "LET'S MAKE LOVE TO"
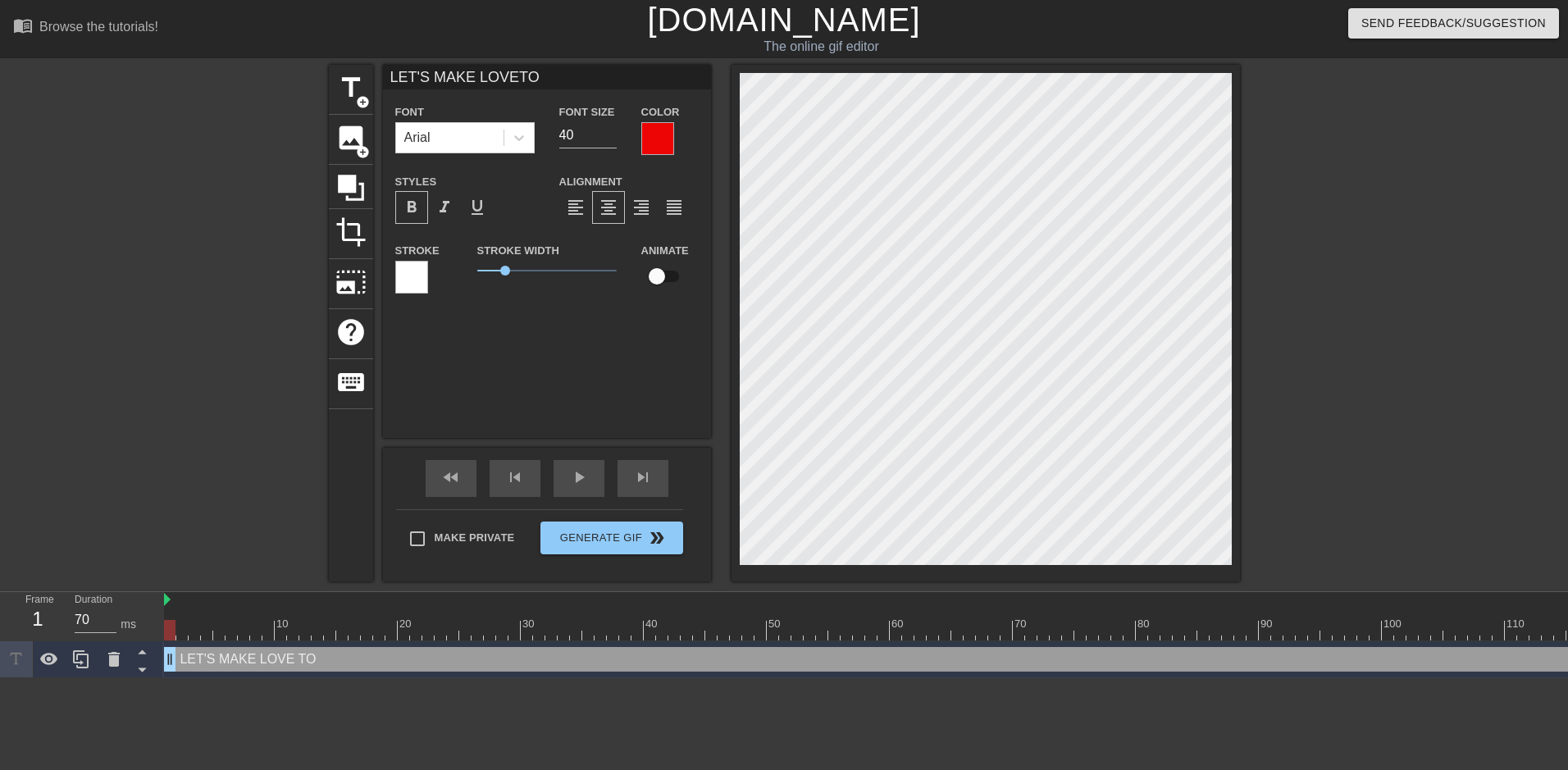
type input "LET'S MAKE LOVETO T"
type textarea "LET'S MAKE LOVE TO T"
type input "LET'S MAKE LOVETO TH"
type textarea "LET'S MAKE LOVE TO TH"
type input "LET'S MAKE LOVETO THE"
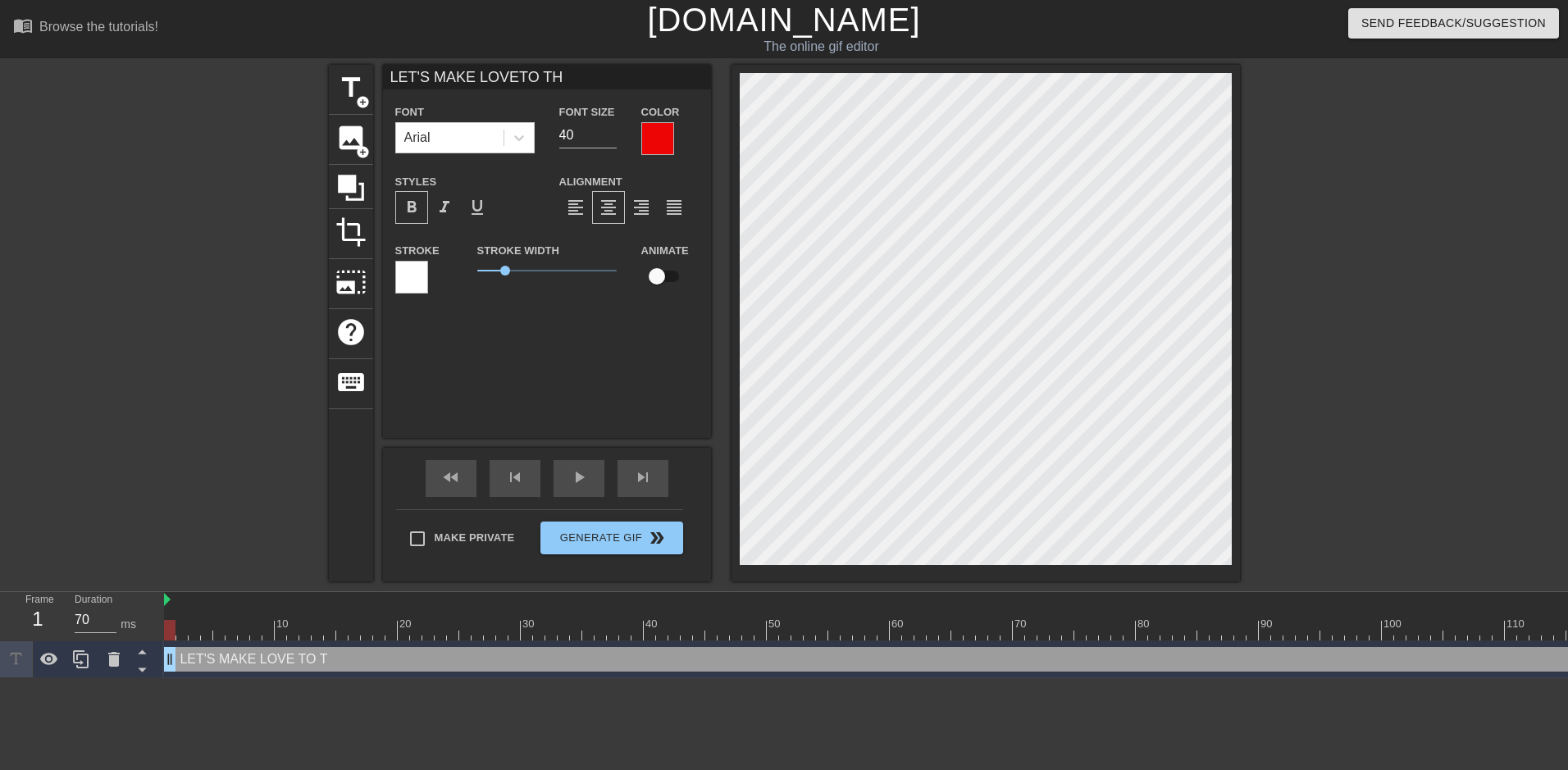
type textarea "LET'S MAKE LOVE TO THE"
type input "LET'S MAKE LOVETO THE"
type textarea "LET'S MAKE LOVE TO THE"
type input "LET'S MAKE LOVETO THE P"
type textarea "LET'S MAKE LOVE TO THE P"
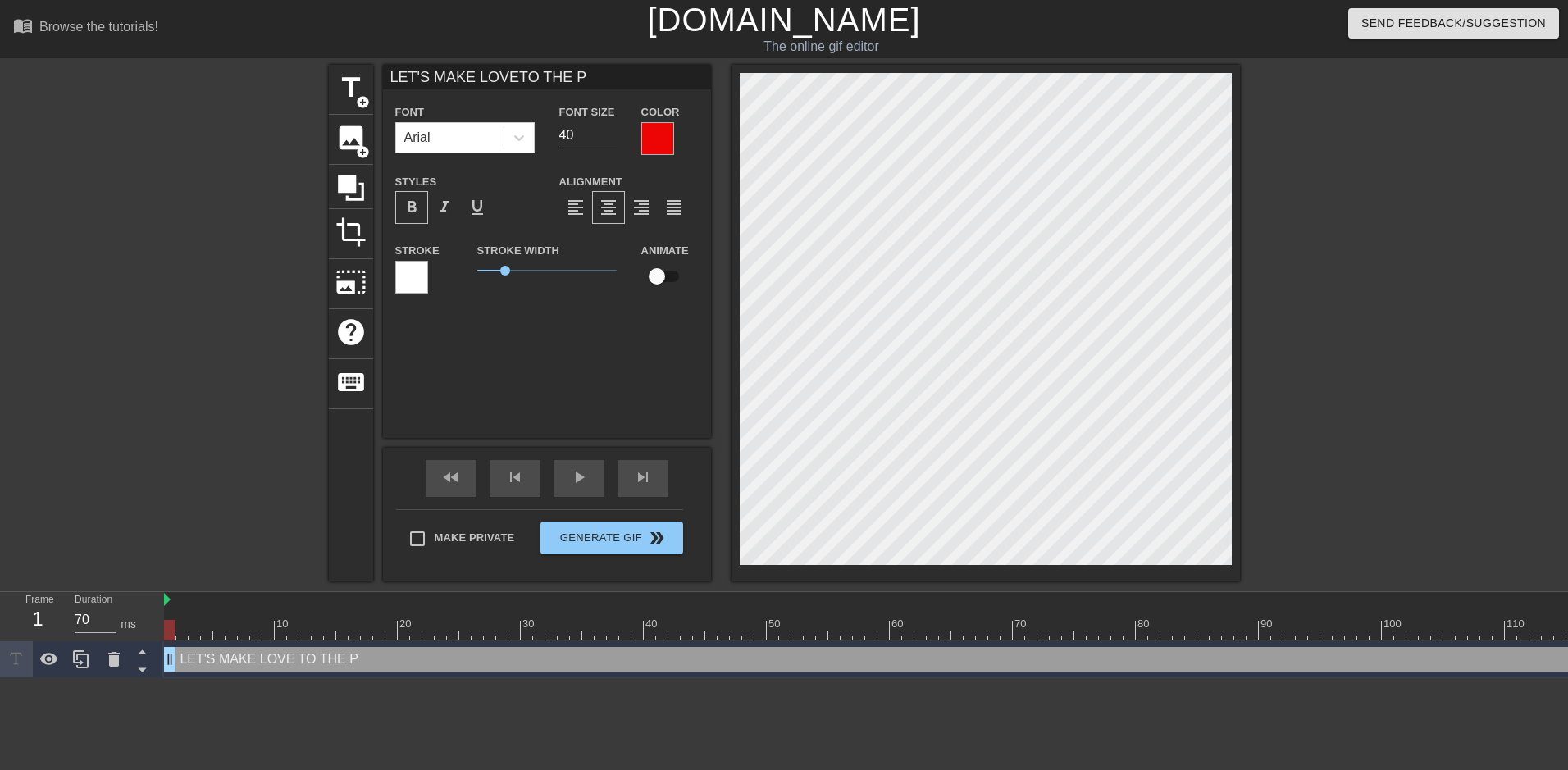
type input "LET'S MAKE LOVETO THE PE"
type textarea "LET'S MAKE LOVE TO THE PE"
type input "LET'S MAKE LOVETO THE PEN"
type textarea "LET'S MAKE LOVE TO THE PEN"
type input "LET'S MAKE LOVETO THE PENI"
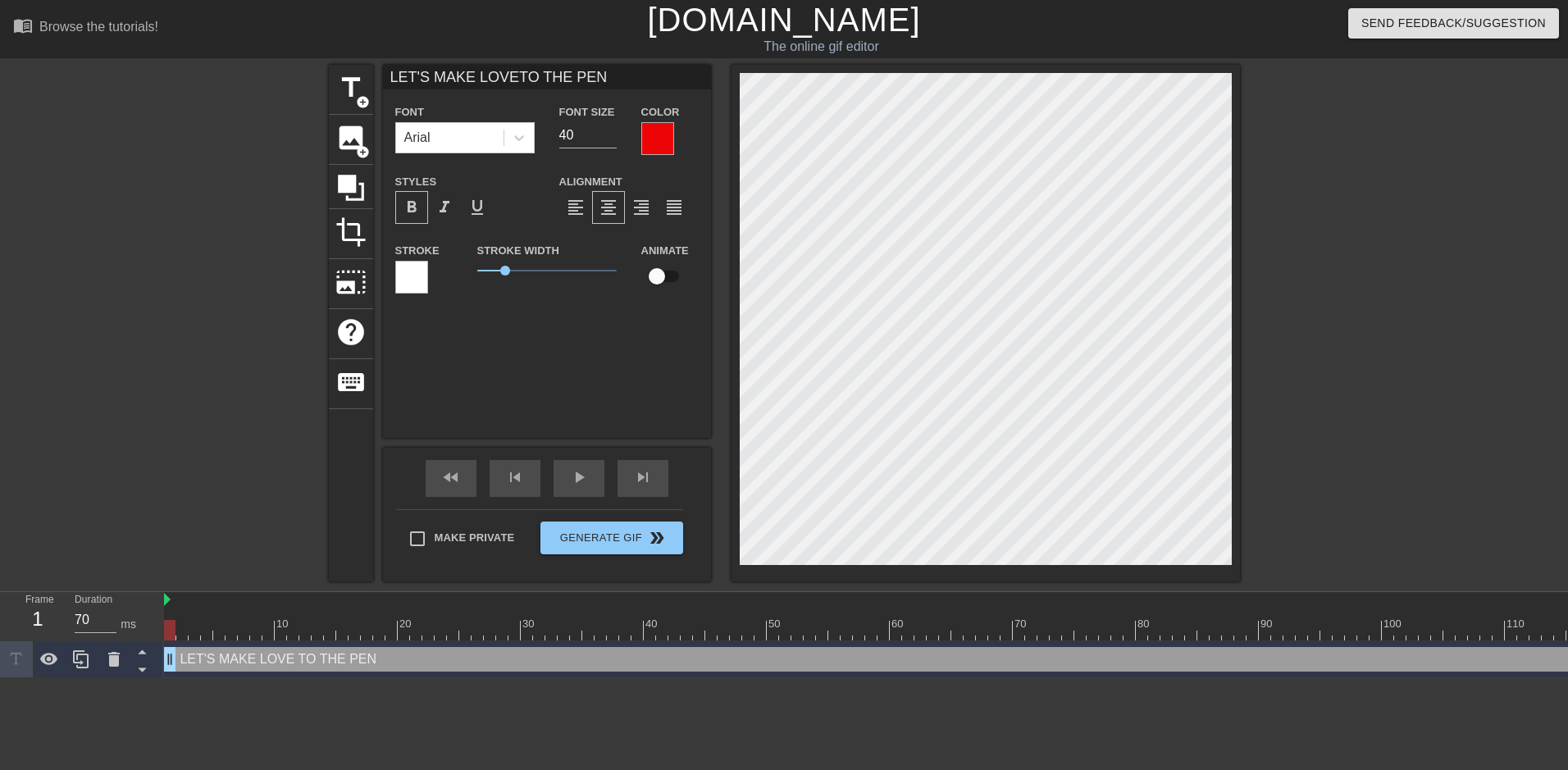
type textarea "LET'S MAKE LOVE TO THE PENI"
type input "LET'S MAKE LOVETO THE PENIS"
type textarea "LET'S MAKE LOVE TO THE PENIS"
type input "LET'S MAKE LOVETO THE PENIS"
type textarea "LET'S MAKE LOVE TO THE PENIS"
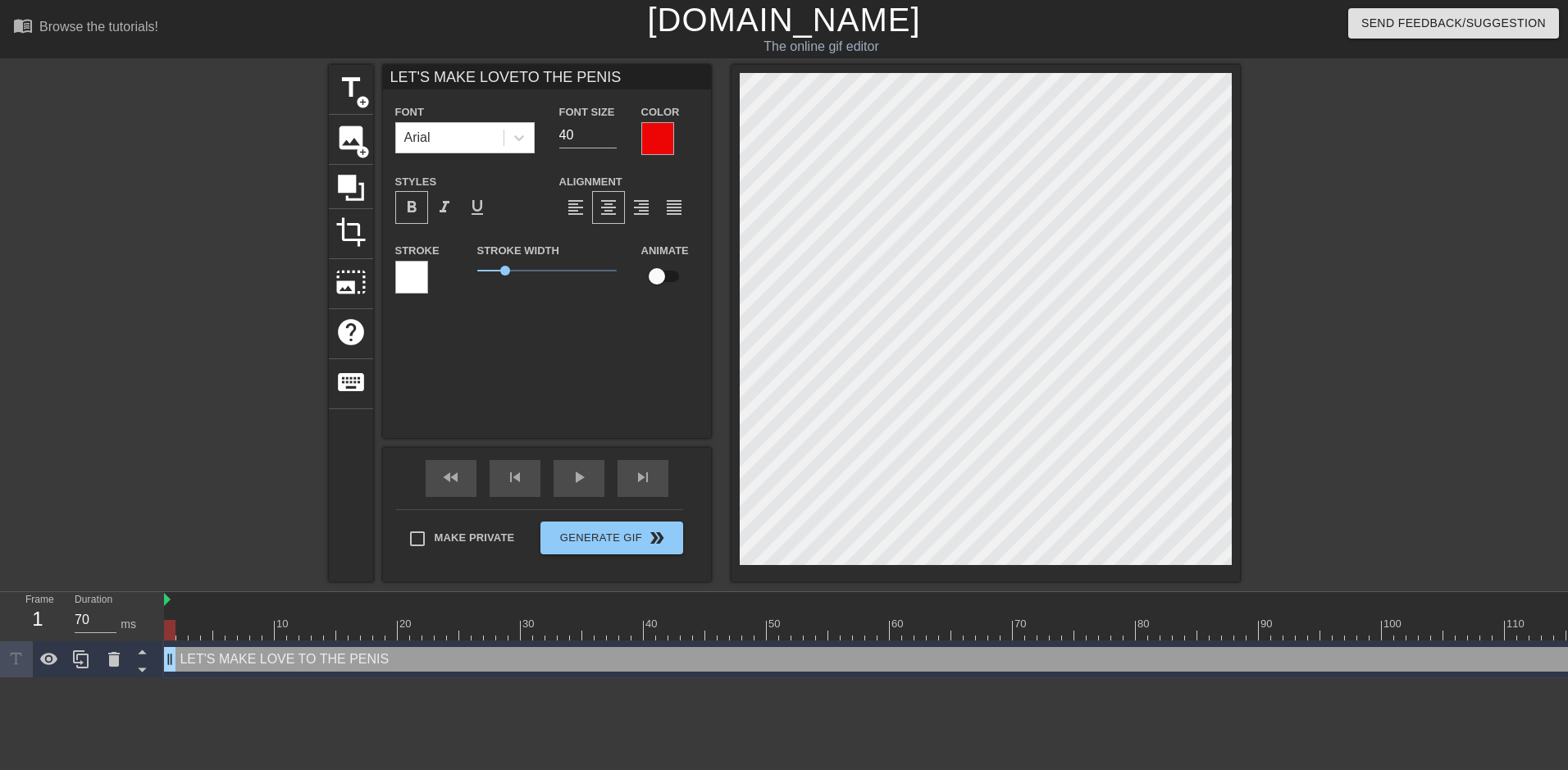
type input "LET'S MAKE LOVETO THE PENIS T"
type textarea "LET'S MAKE LOVE TO THE PENIS T"
type input "LET'S MAKE LOVETO THE PENIS TO"
type textarea "LET'S MAKE LOVE TO THE PENIS TO"
type input "LET'S MAKE LOVETO THE PENIS TOG"
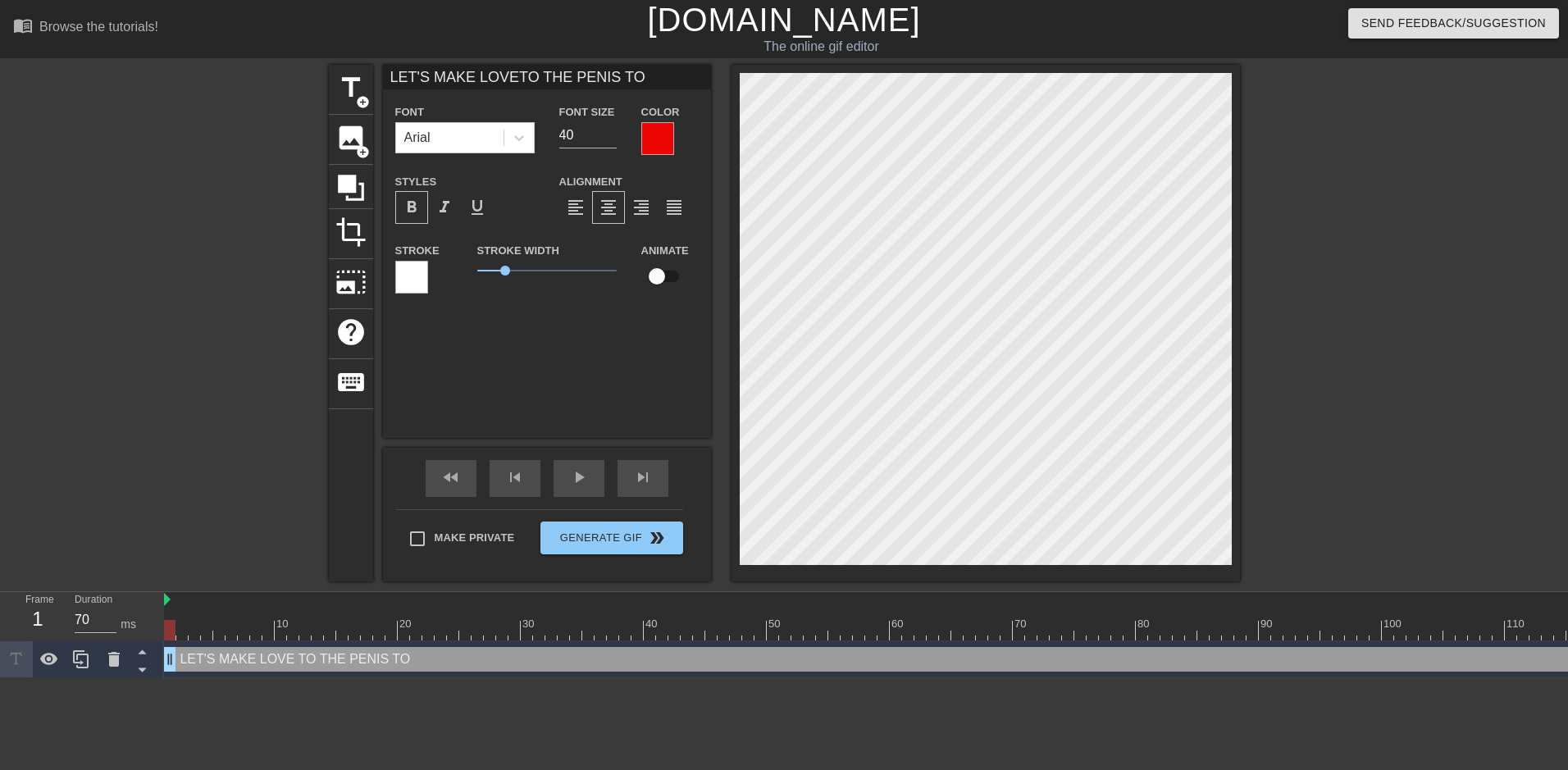
type textarea "LET'S MAKE LOVE TO THE PENIS TOG"
type input "LET'S MAKE LOVETO THE PENIS TOGE"
type textarea "LET'S MAKE LOVE TO THE PENIS TOGE"
type input "LET'S MAKE LOVETO THE PENIS TOGET"
type textarea "LET'S MAKE LOVE TO THE PENIS TOGET"
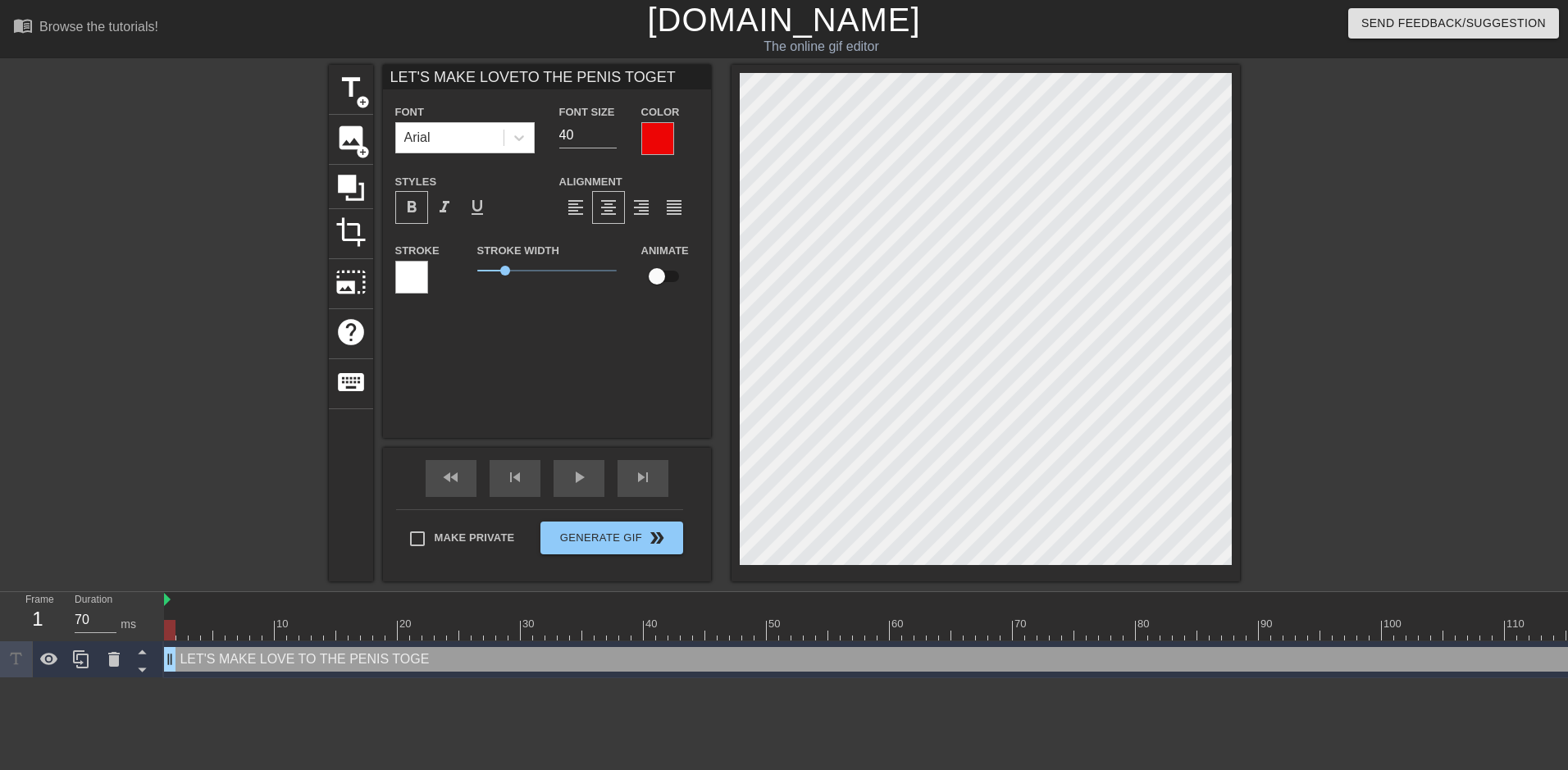
type input "LET'S MAKE LOVETO THE PENIS TOGETH"
type textarea "LET'S MAKE LOVE TO THE PENIS TOGETH"
type input "LET'S MAKE LOVETO THE PENIS TOGETHE"
type textarea "LET'S MAKE LOVE TO THE PENIS TOGETHE"
type input "LET'S MAKE LOVETO THE PENIS TOGETHER"
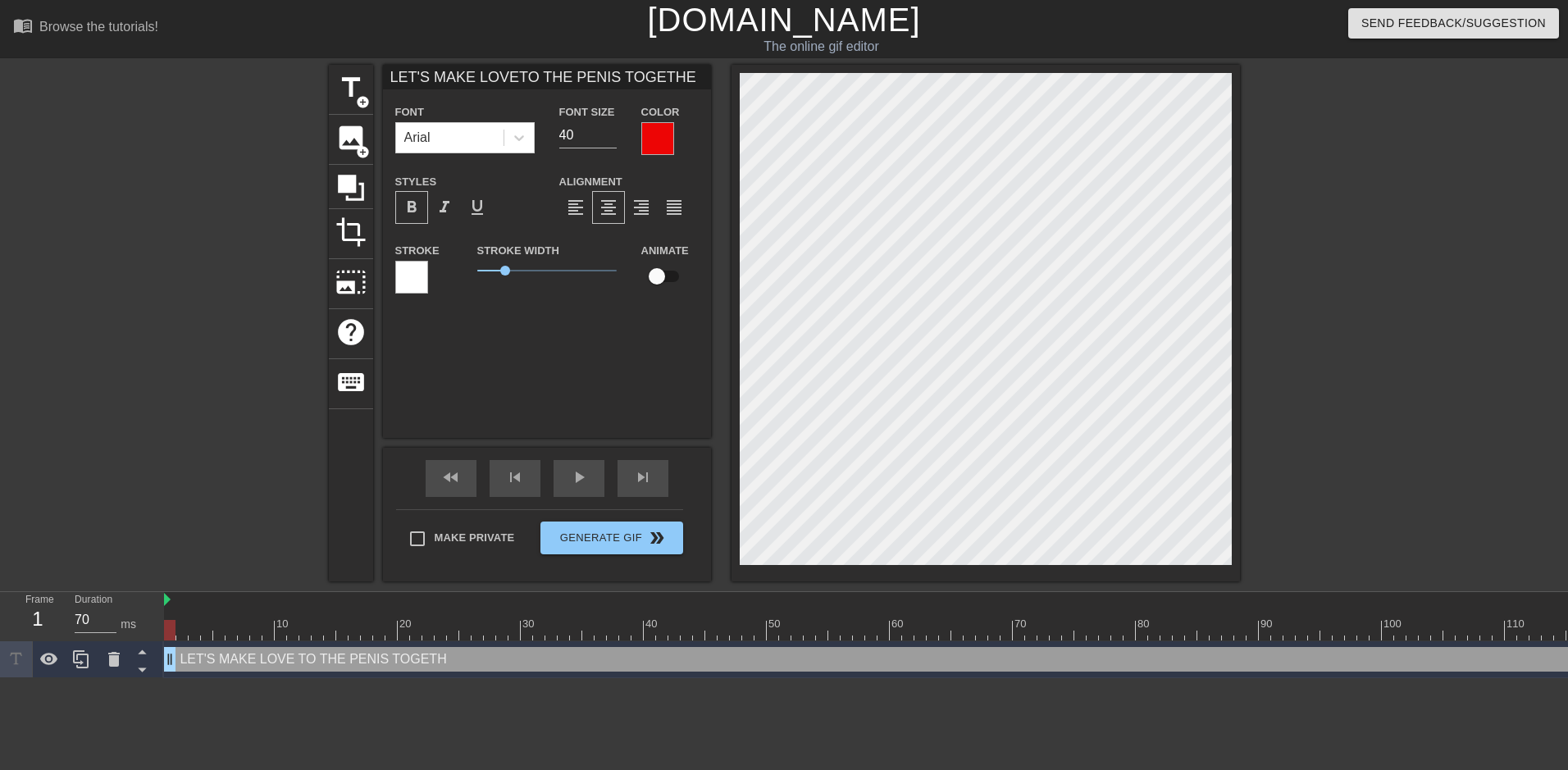
type textarea "LET'S MAKE LOVE TO THE PENIS TOGETHER"
click at [1359, 353] on div at bounding box center [1383, 310] width 246 height 492
type input "LET'S MAKE LOVETO oTHE PENIS TOGETHER"
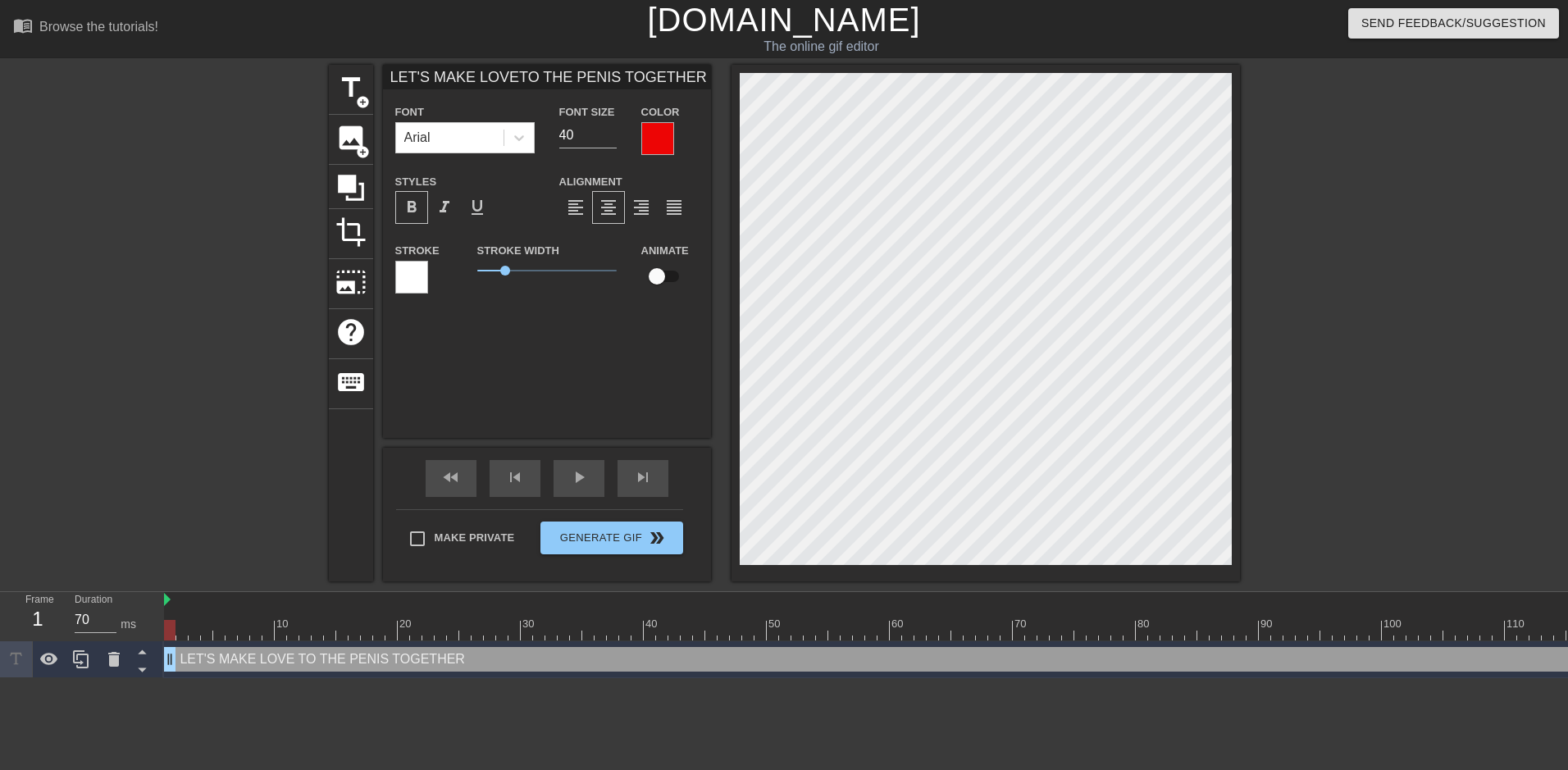
type textarea "LET'S MAKE LOVE TO oTHE PENIS TOGETHER"
type input "LET'S MAKE LOVETO ouTHE PENIS TOGETHER"
type textarea "LET'S MAKE LOVE TO ouTHE PENIS TOGETHER"
type input "LET'S MAKE LOVETO oTHE PENIS TOGETHER"
type textarea "LET'S MAKE LOVE TO oTHE PENIS TOGETHER"
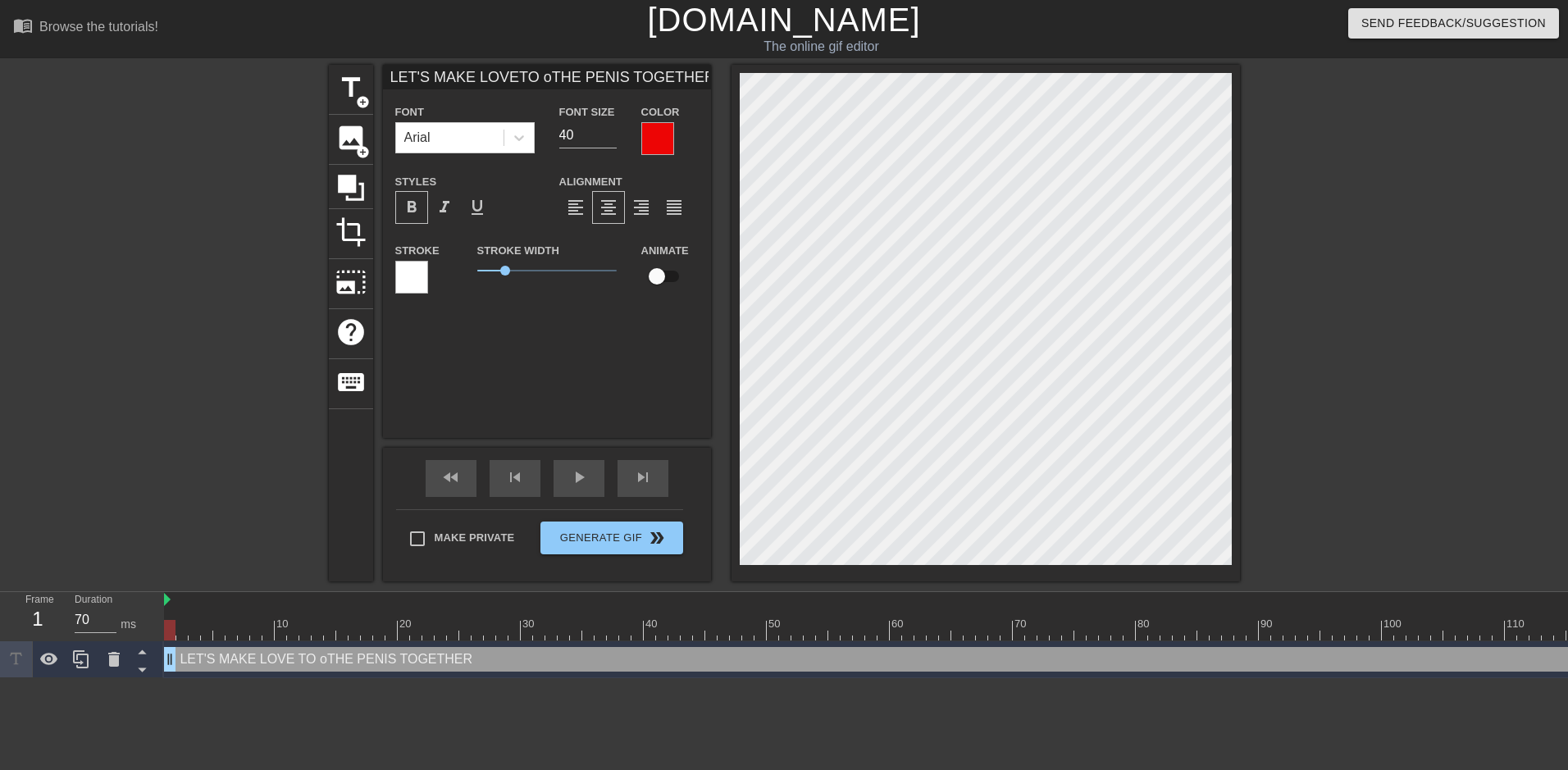
type input "LET'S MAKE LOVETO THE PENIS TOGETHER"
type textarea "LET'S MAKE LOVE TO THE PENIS TOGETHER"
type input "LET'S MAKE LOVETO O PENIS TOGETHER"
type textarea "LET'S MAKE LOVE TO O PENIS TOGETHER"
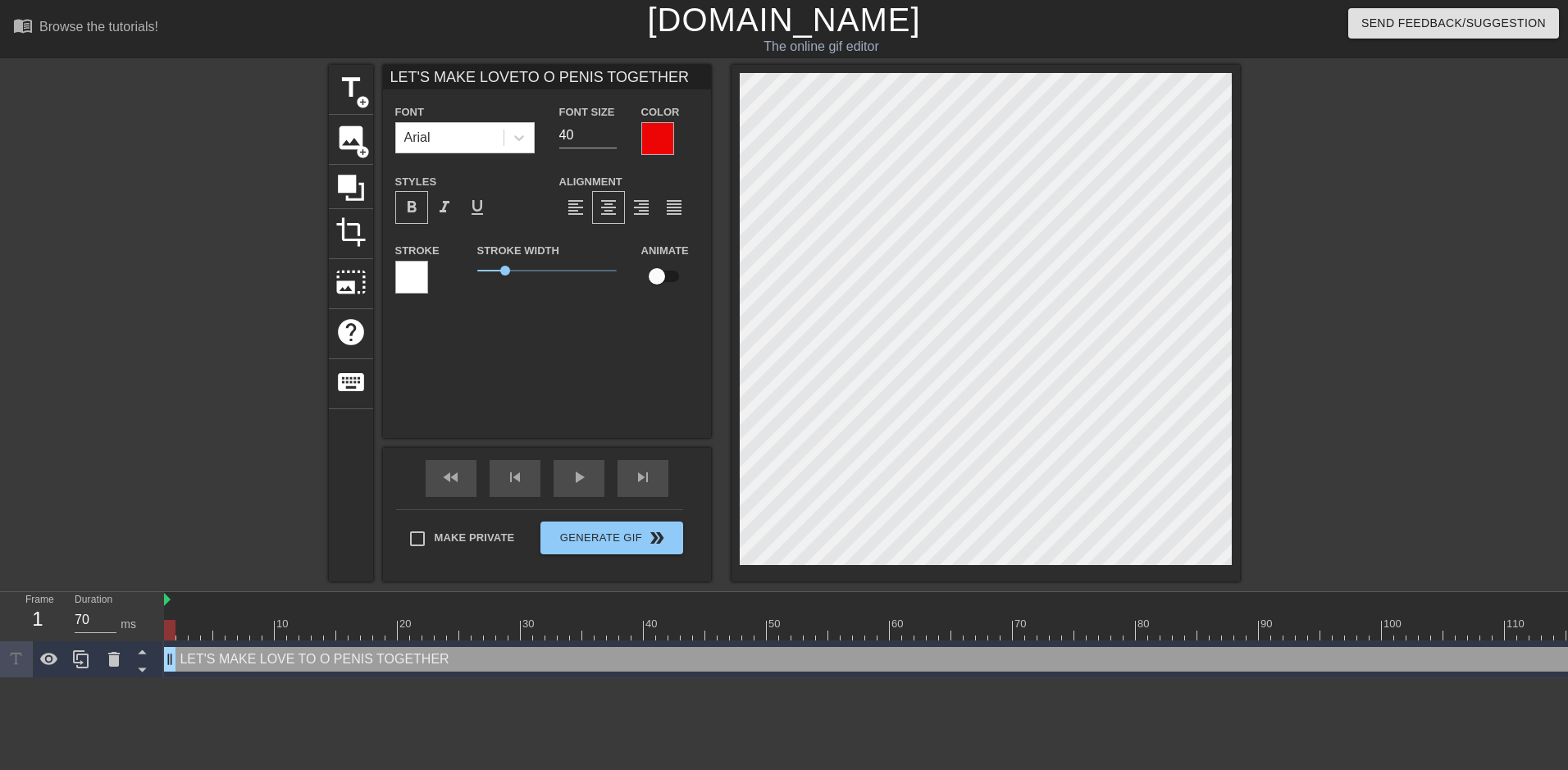
type input "LET'S MAKE LOVETO OU PENIS TOGETHER"
type textarea "LET'S MAKE LOVE TO OU PENIS TOGETHER"
type input "LET'S MAKE LOVETO OUR PENIS TOGETHER"
type textarea "LET'S MAKE LOVE TO OUR PENIS TOGETHER"
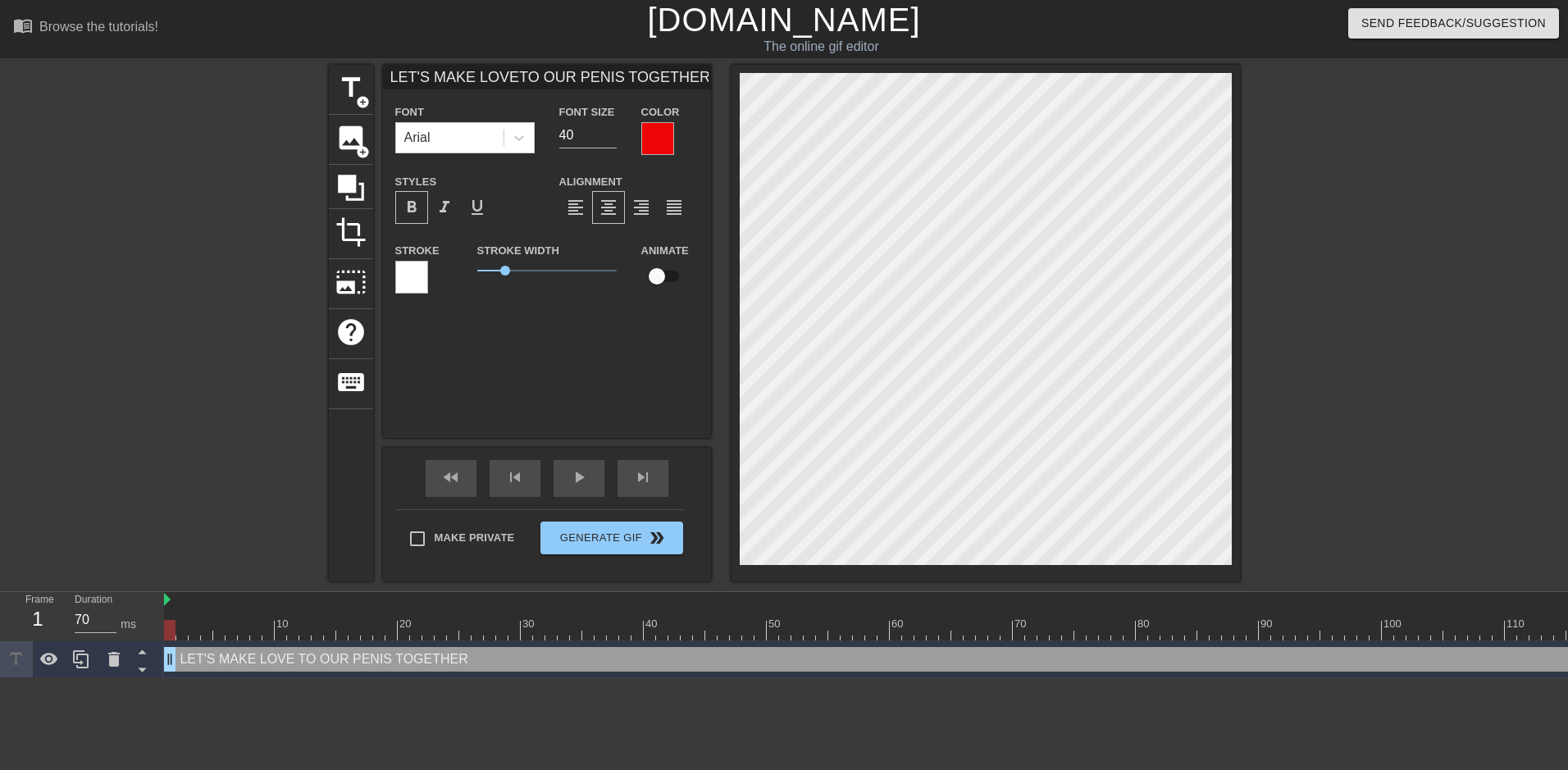
type input "LET'S MAKE LOVETO OUR PENISE TOGETHER"
type textarea "LET'S MAKE LOVE TO OUR PENISE TOGETHER"
type input "LET'S MAKE LOVETO OUR PENISES TOGETHER"
type textarea "LET'S MAKE LOVE TO OUR PENISES TOGETHER"
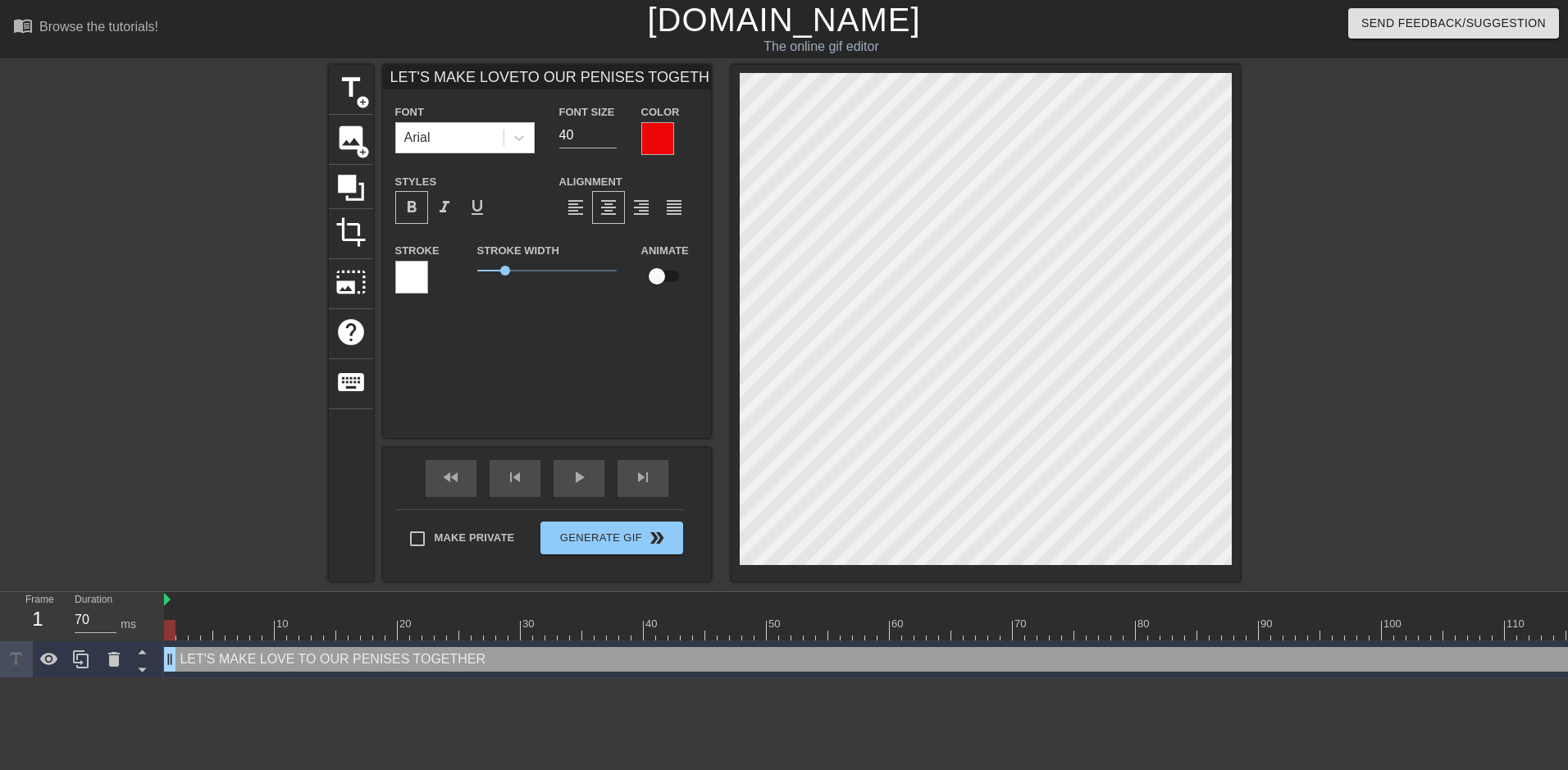
scroll to position [3, 5]
type input "LET'S MAKE LOVETO OUR C TOGETHER"
type textarea "LET'S MAKE LOVE TO OUR C TOGETHER"
type input "LET'S MAKE LOVETO OUR CO TOGETHER"
type textarea "LET'S MAKE LOVE TO OUR CO TOGETHER"
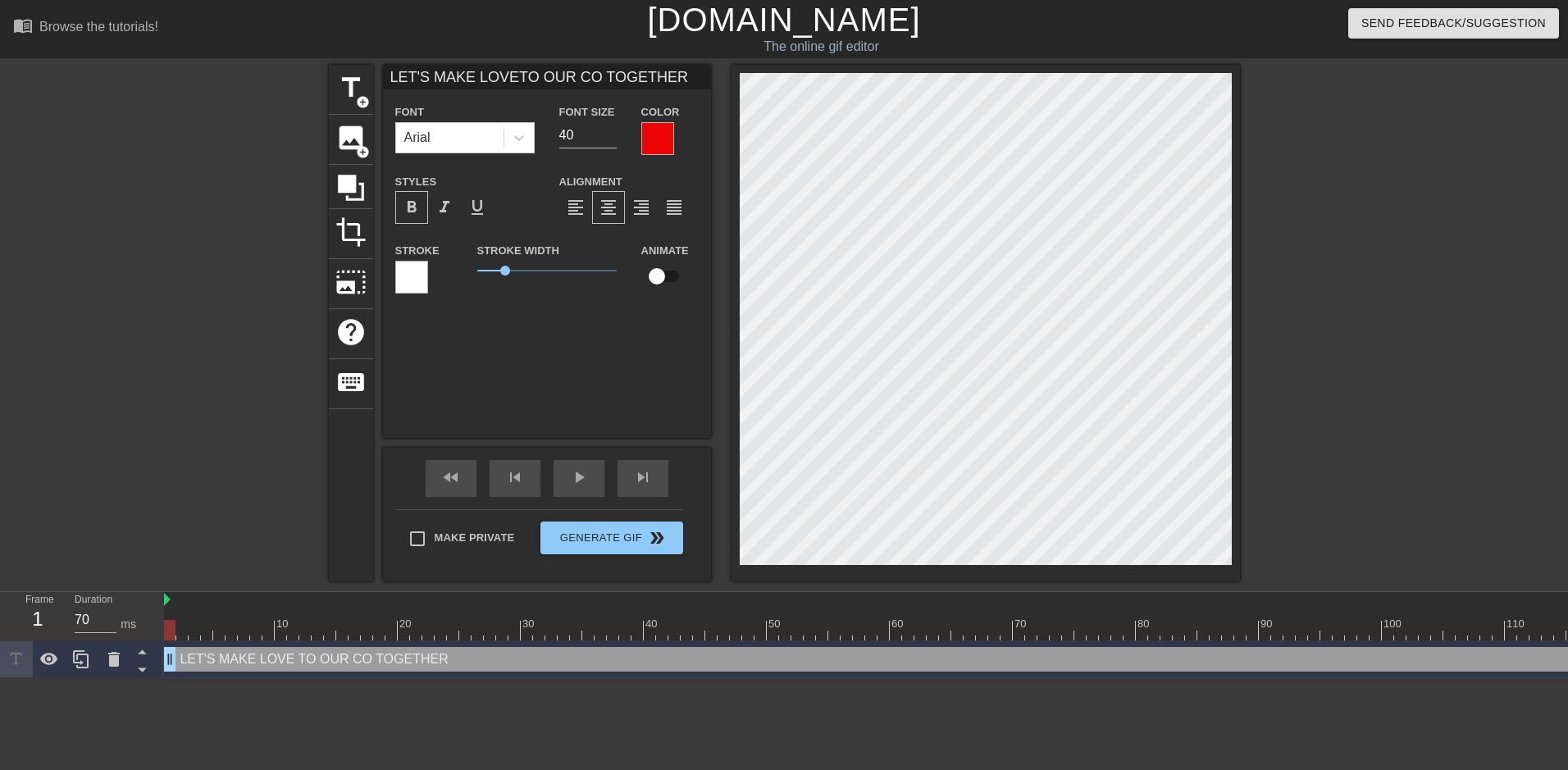
type input "LET'S MAKE LOVETO OUR COC TOGETHER"
type textarea "LET'S MAKE LOVE TO OUR COC TOGETHER"
type input "LET'S MAKE LOVETO OUR COCK TOGETHER"
type textarea "LET'S MAKE LOVE TO OUR COCK TOGETHER"
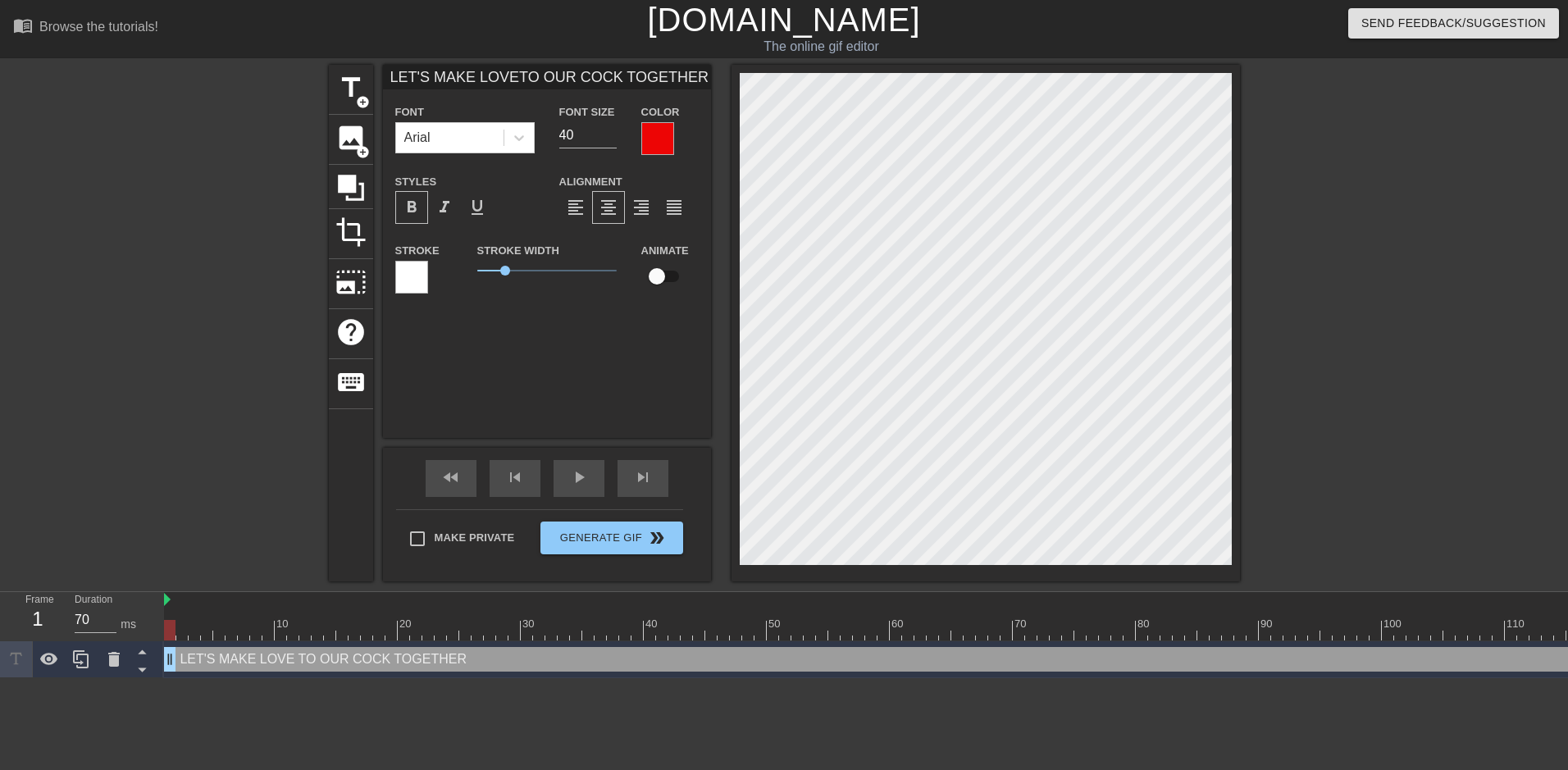
type input "LET'S MAKE LOVETO OUR COCKS TOGETHER"
type textarea "LET'S MAKE LOVE TO OUR COCKS TOGETHER"
click at [1320, 352] on div at bounding box center [1383, 310] width 246 height 492
type input "LET'S MAKE LOVETO OUR COCKS TOGETHER"
type input "39"
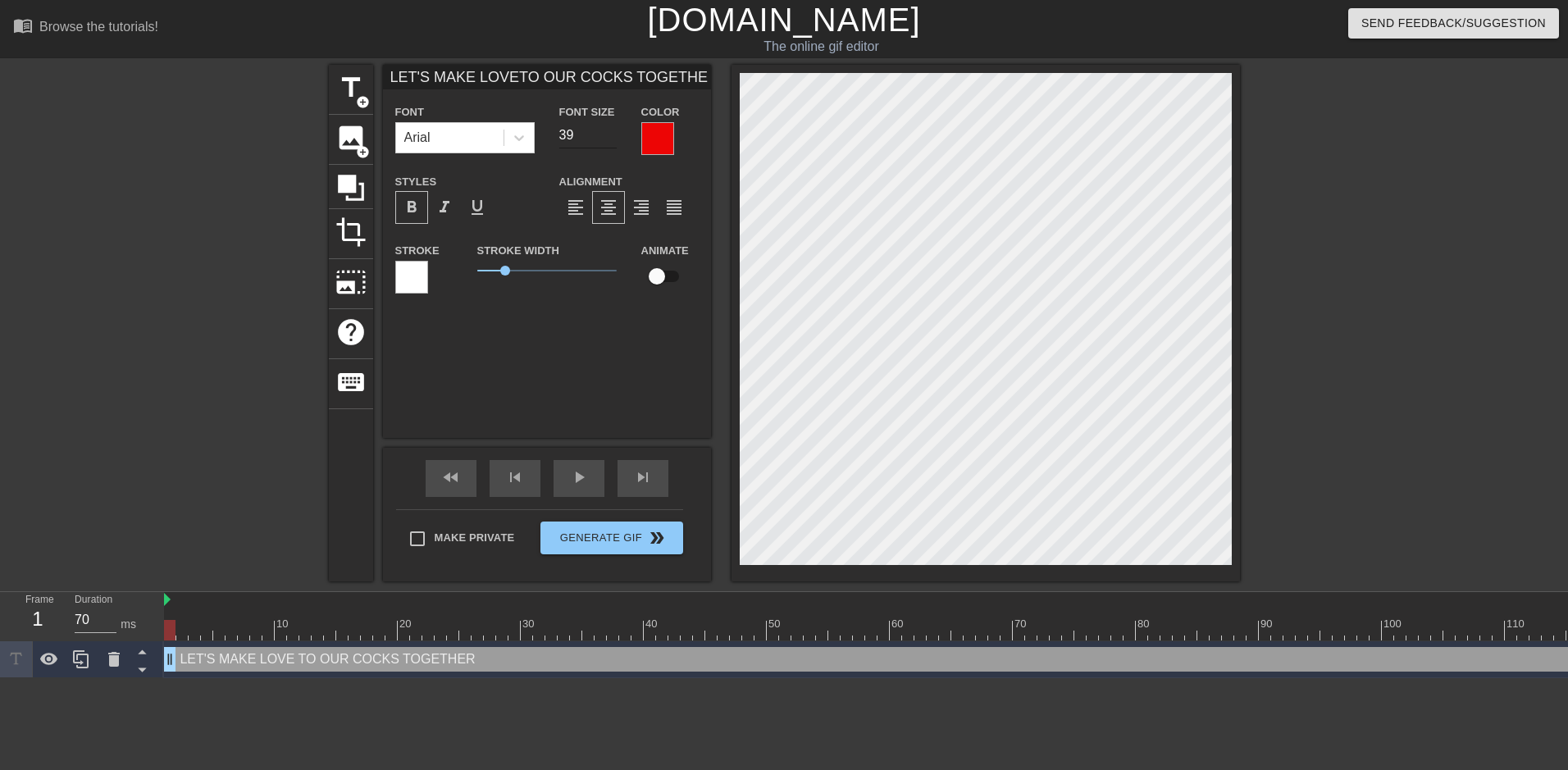
click at [610, 139] on input "39" at bounding box center [588, 135] width 58 height 26
click at [1355, 256] on div at bounding box center [1383, 310] width 246 height 492
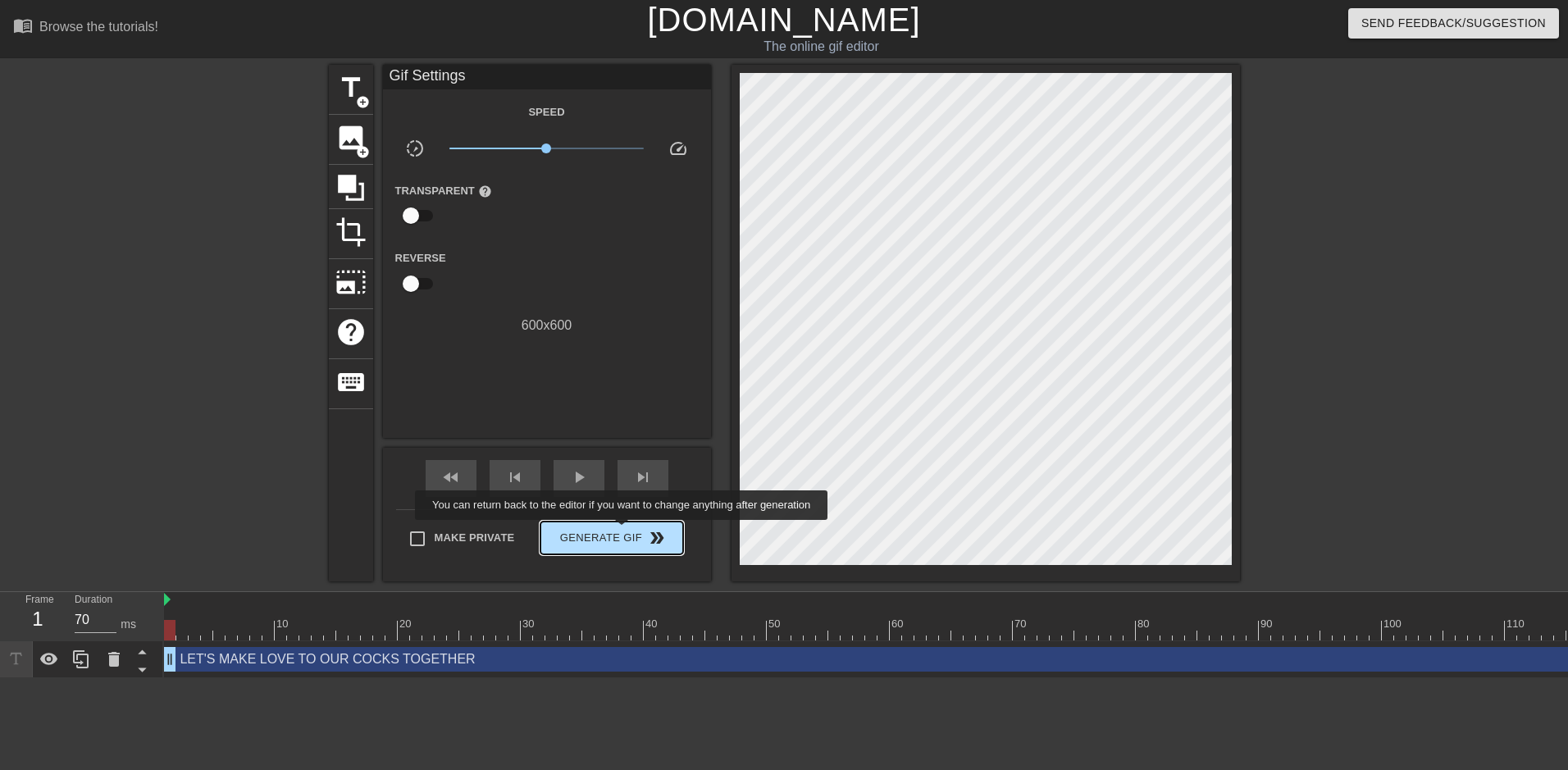
click at [623, 532] on span "Generate Gif double_arrow" at bounding box center [610, 538] width 129 height 20
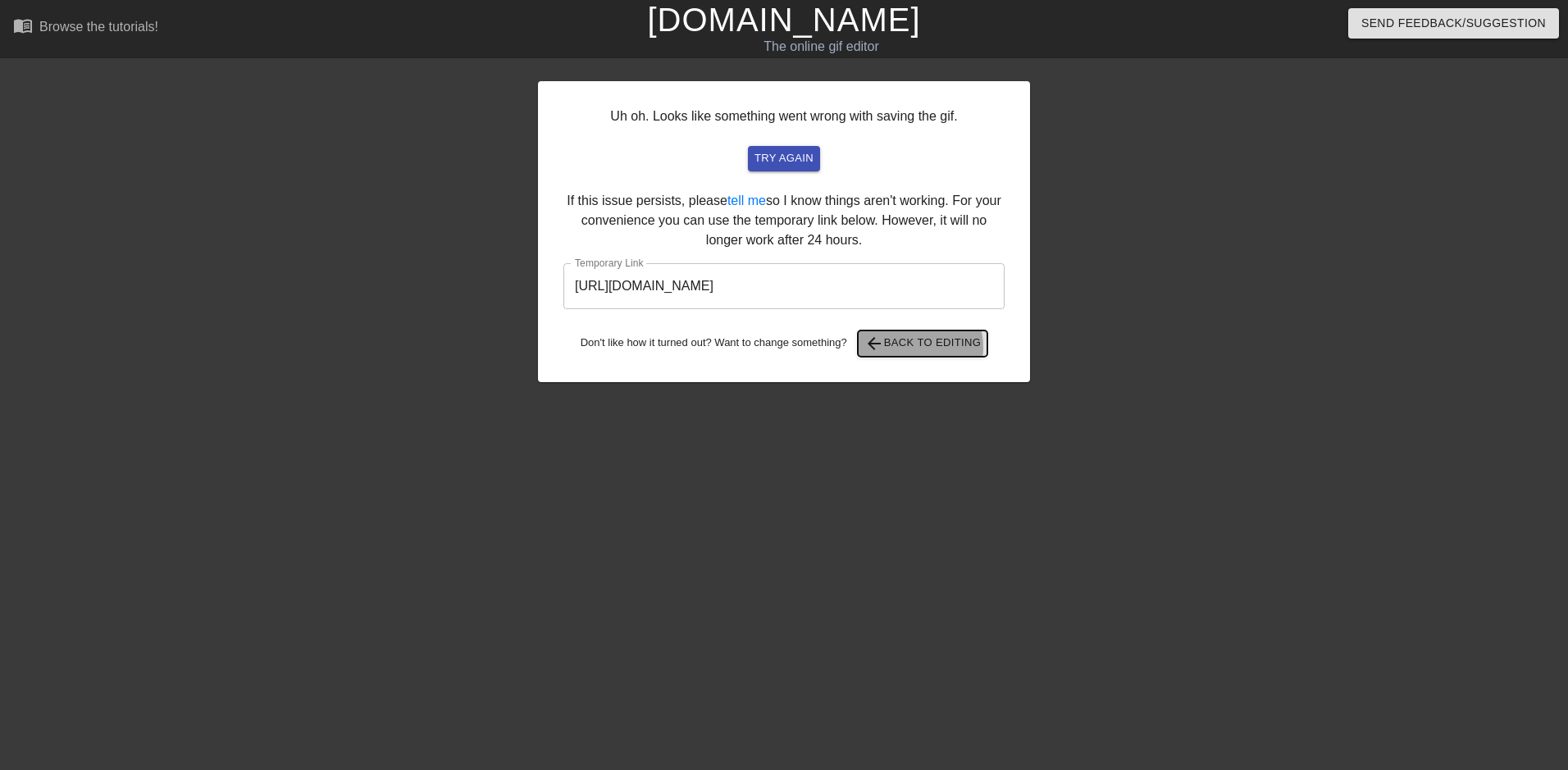
click at [914, 348] on span "arrow_back Back to Editing" at bounding box center [922, 344] width 117 height 20
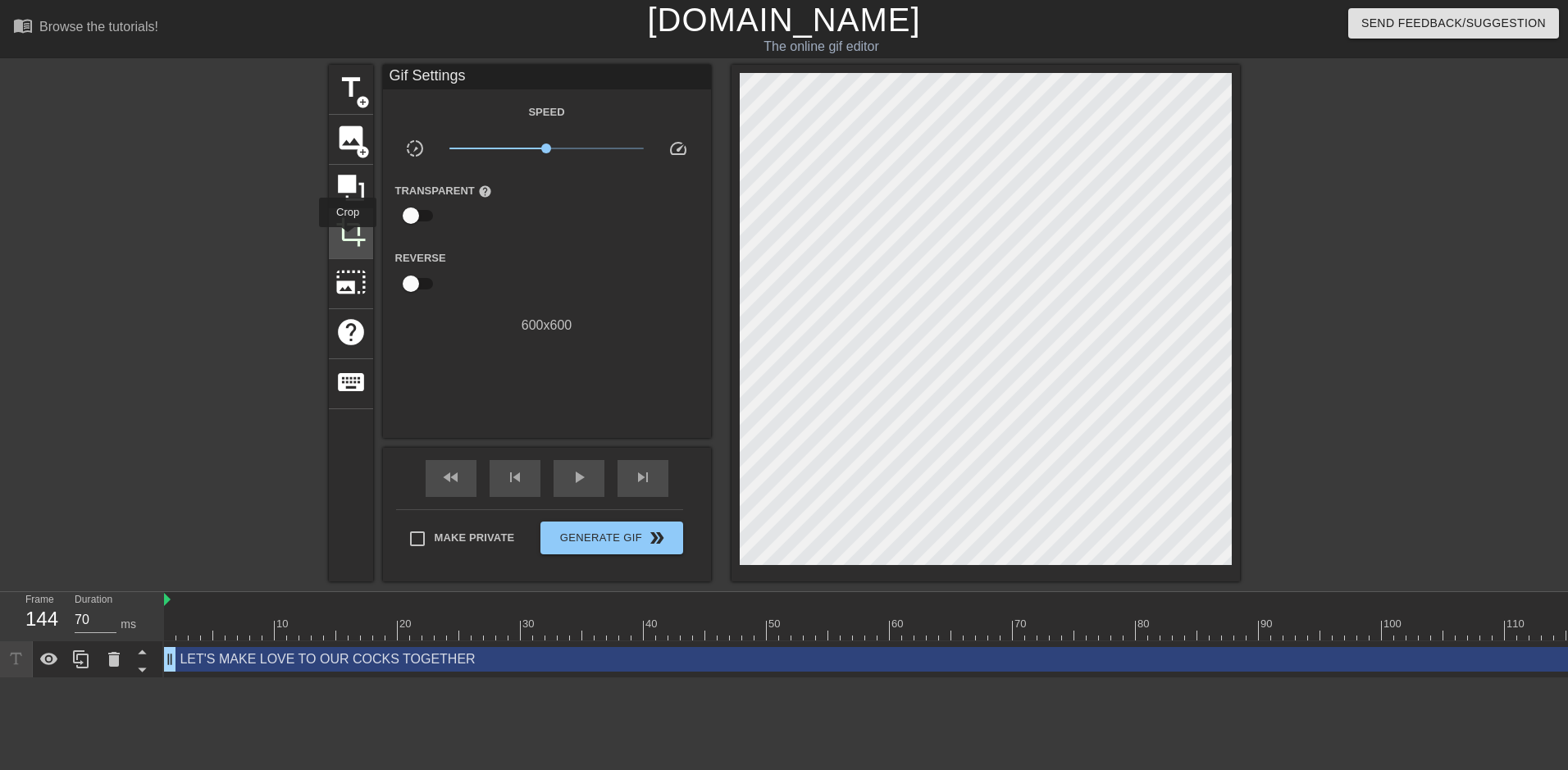
click at [348, 238] on span "crop" at bounding box center [351, 232] width 31 height 31
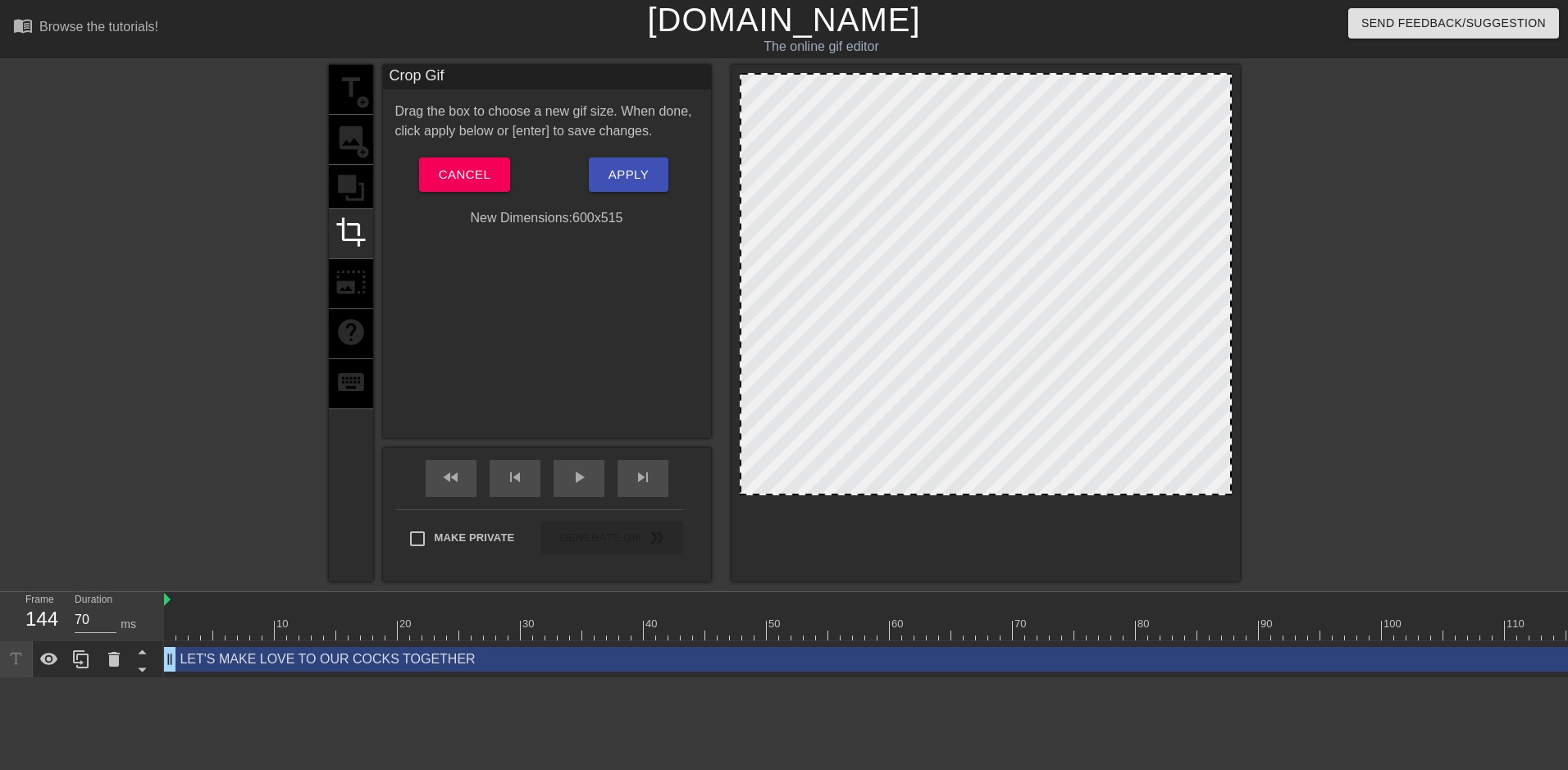
drag, startPoint x: 958, startPoint y: 564, endPoint x: 966, endPoint y: 495, distance: 69.5
click at [966, 495] on div at bounding box center [984, 493] width 488 height 8
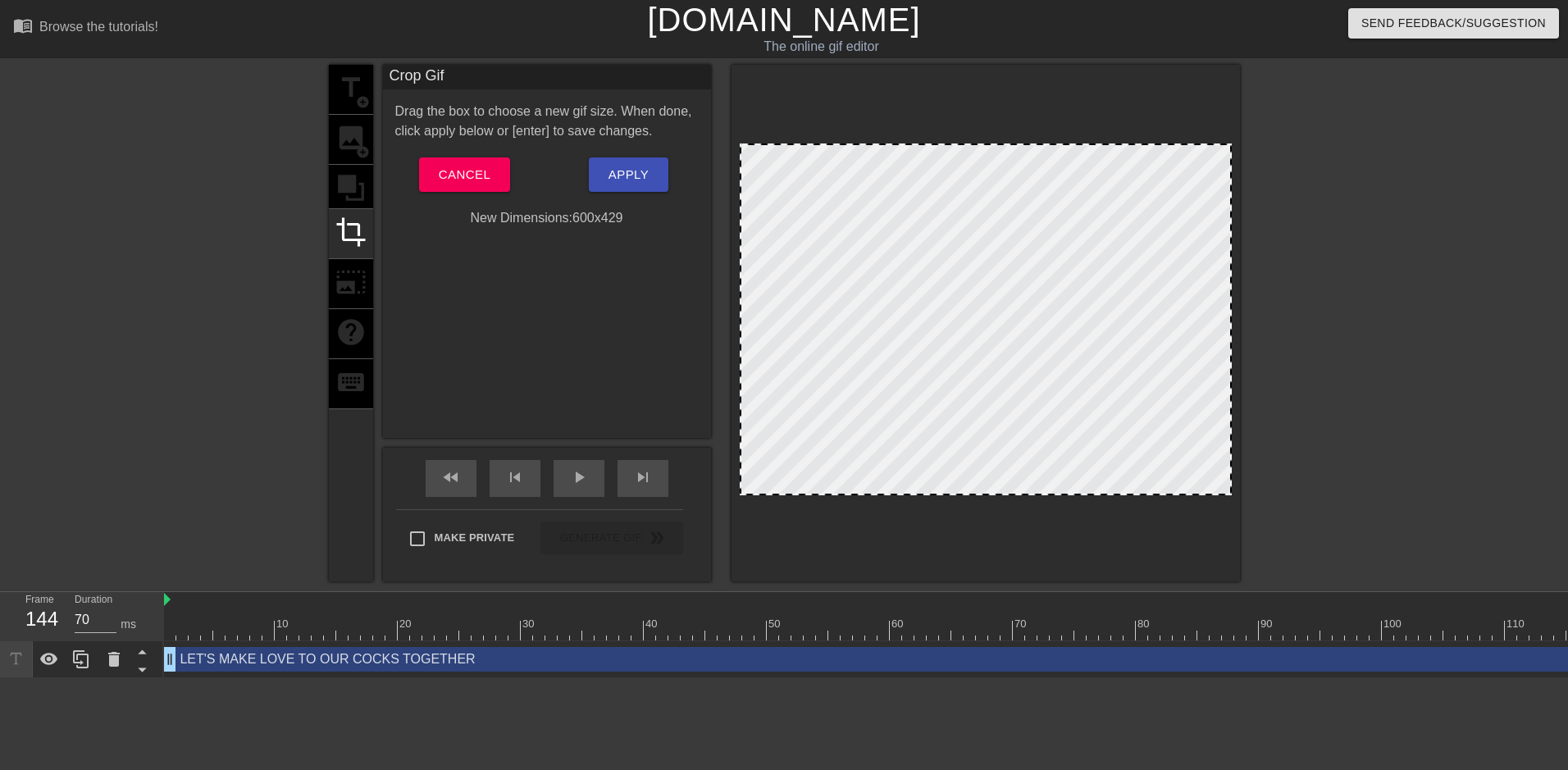
drag, startPoint x: 991, startPoint y: 76, endPoint x: 1002, endPoint y: 146, distance: 70.9
click at [628, 178] on span "Apply" at bounding box center [628, 175] width 40 height 22
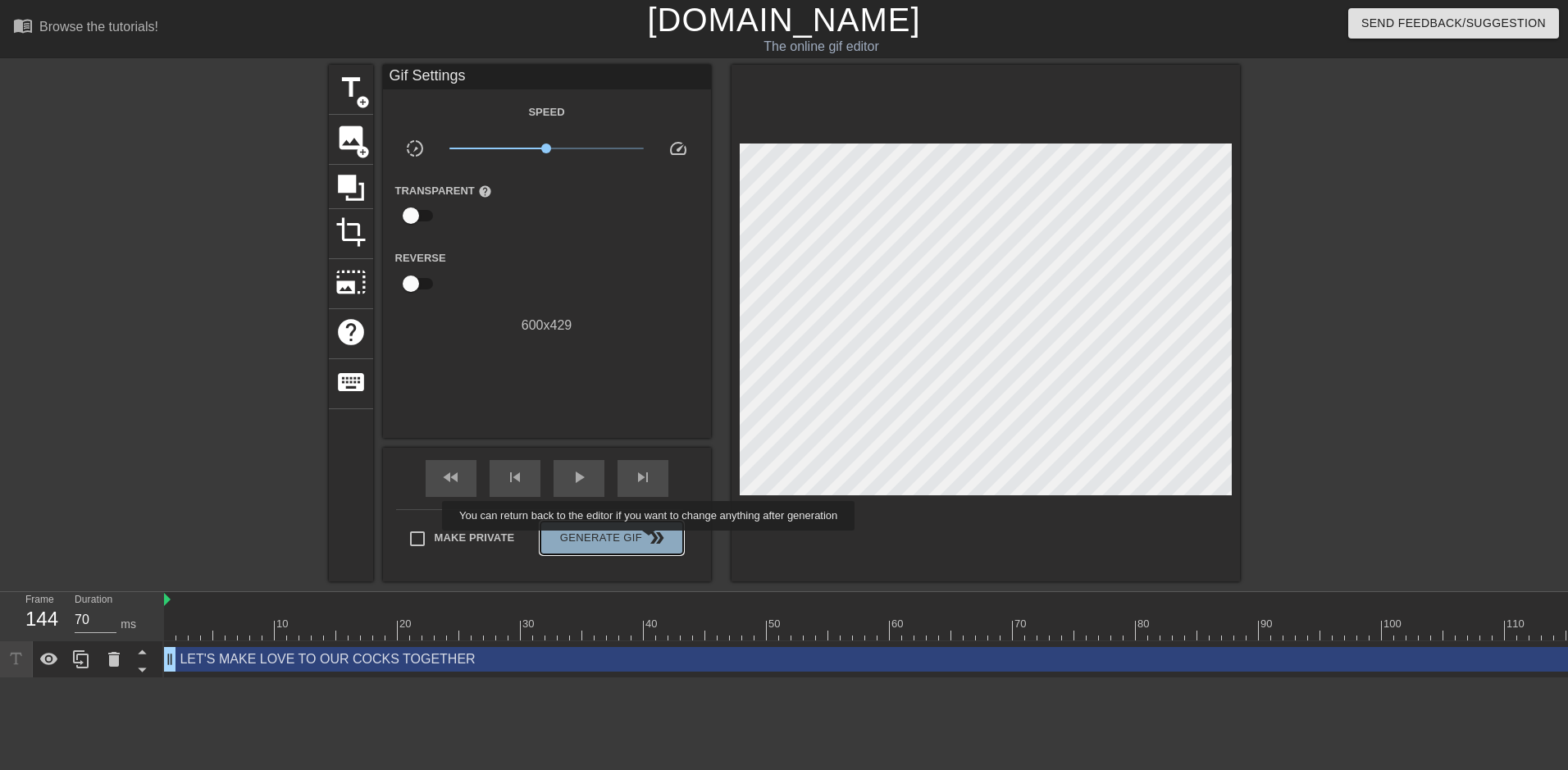
click at [650, 542] on span "double_arrow" at bounding box center [656, 538] width 20 height 20
